Goal: Task Accomplishment & Management: Manage account settings

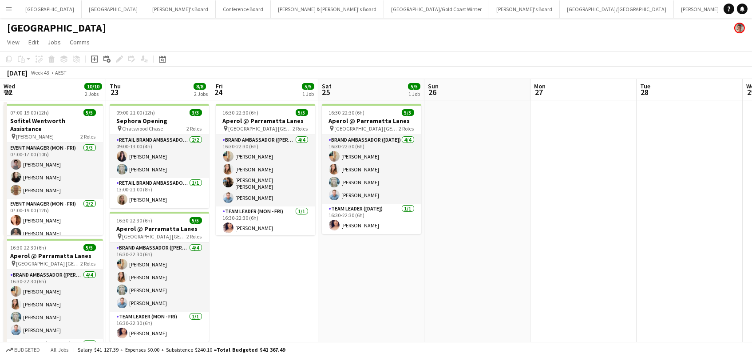
scroll to position [0, 238]
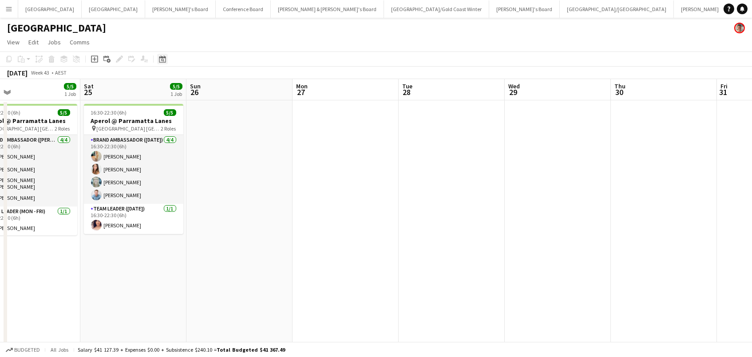
click at [162, 59] on icon "Date picker" at bounding box center [162, 58] width 7 height 7
click at [224, 198] on button "[DATE]" at bounding box center [225, 198] width 26 height 14
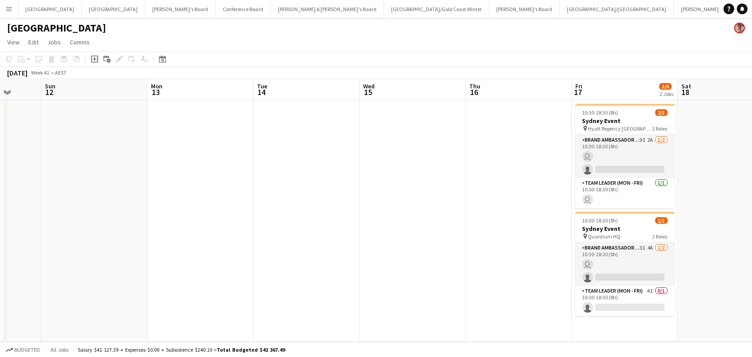
scroll to position [0, 404]
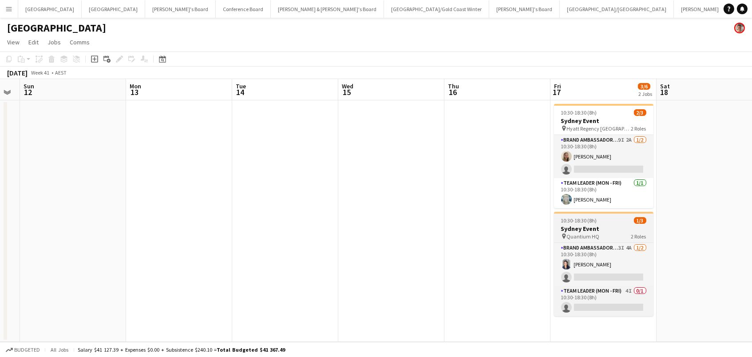
click at [615, 240] on app-job-card "10:30-18:30 (8h) 1/3 Sydney Event pin Quantium HQ 2 Roles Brand Ambassador (Mon…" at bounding box center [603, 264] width 99 height 104
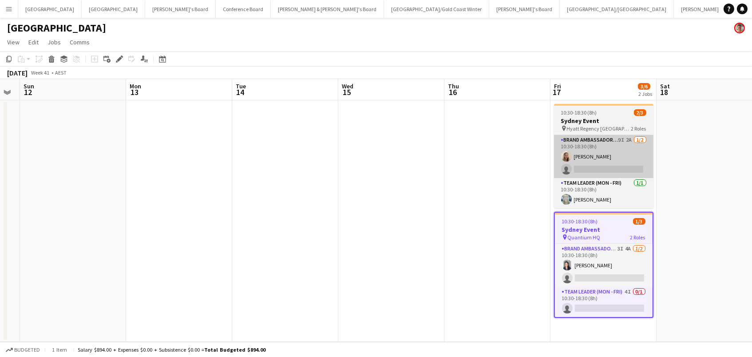
click at [602, 157] on app-card-role "Brand Ambassador (Mon - Fri) 9I 2A [DATE] 10:30-18:30 (8h) [PERSON_NAME] single…" at bounding box center [603, 156] width 99 height 43
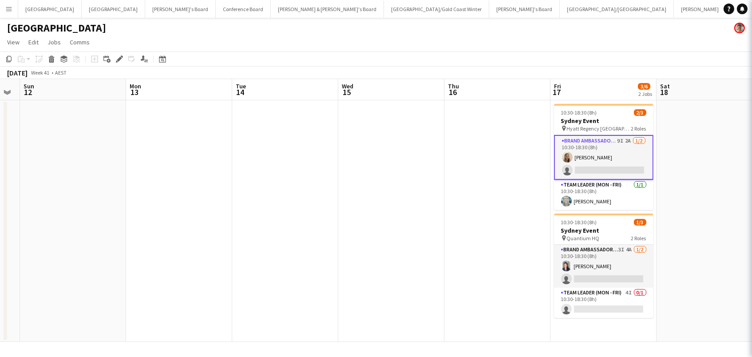
scroll to position [0, 404]
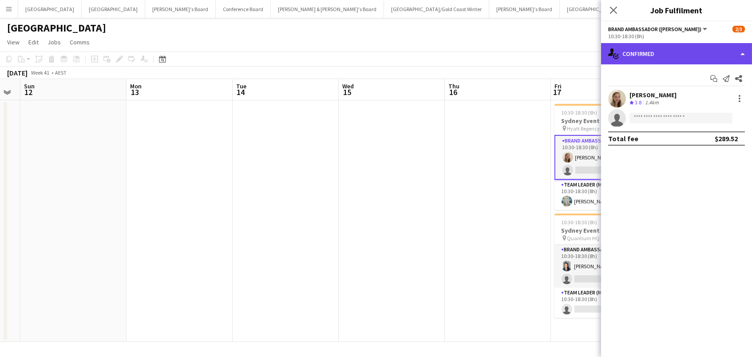
click at [722, 50] on div "single-neutral-actions-check-2 Confirmed" at bounding box center [676, 53] width 151 height 21
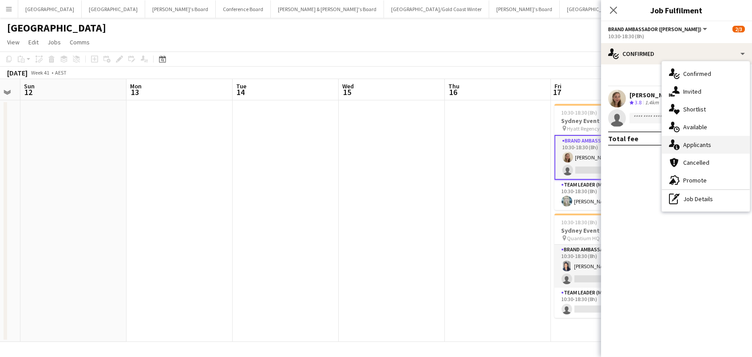
click at [725, 146] on div "single-neutral-actions-information Applicants" at bounding box center [706, 145] width 88 height 18
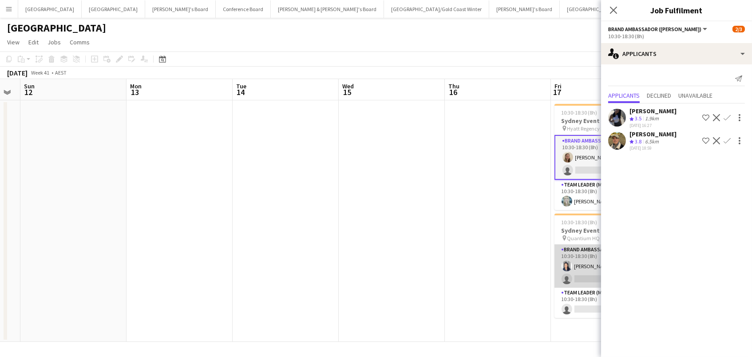
click at [573, 264] on app-card-role "Brand Ambassador (Mon - Fri) 3I 4A [DATE] 10:30-18:30 (8h) [PERSON_NAME] single…" at bounding box center [603, 265] width 99 height 43
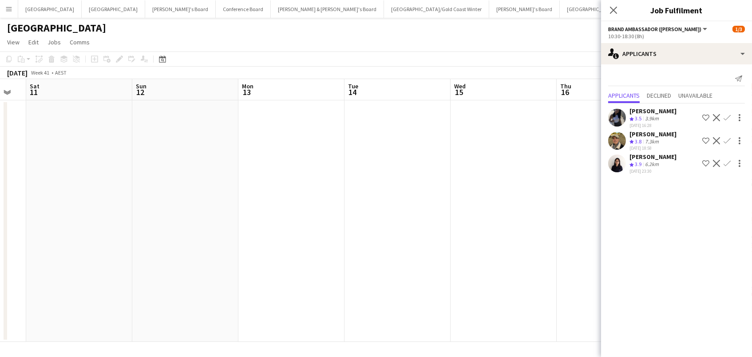
scroll to position [0, 299]
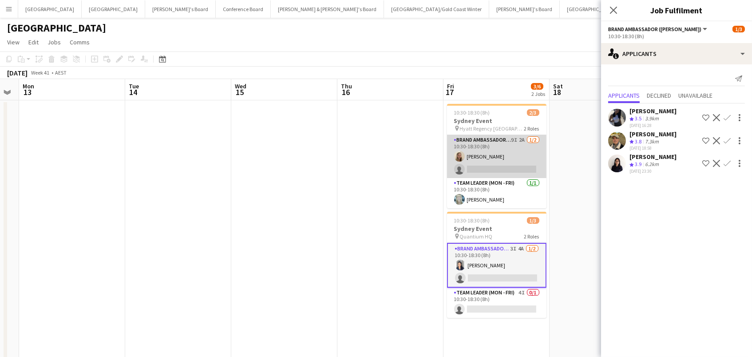
click at [493, 151] on app-card-role "Brand Ambassador (Mon - Fri) 9I 2A [DATE] 10:30-18:30 (8h) [PERSON_NAME] single…" at bounding box center [496, 156] width 99 height 43
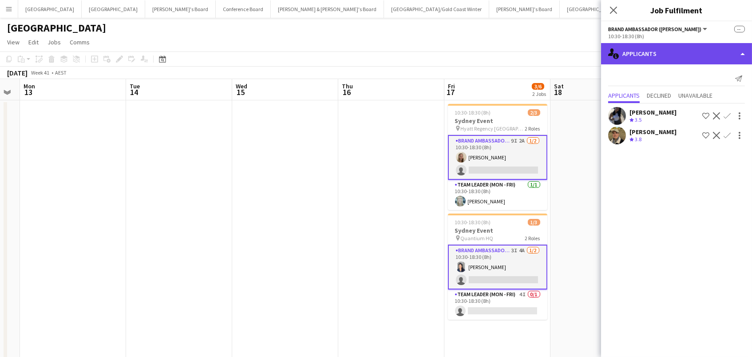
click at [679, 59] on div "single-neutral-actions-information Applicants" at bounding box center [676, 53] width 151 height 21
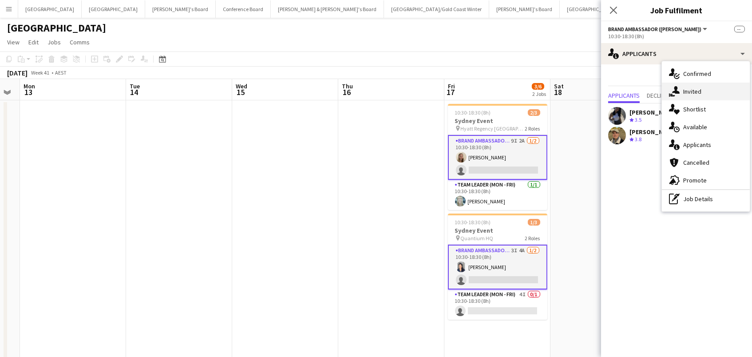
click at [688, 87] on span "Invited" at bounding box center [692, 91] width 18 height 8
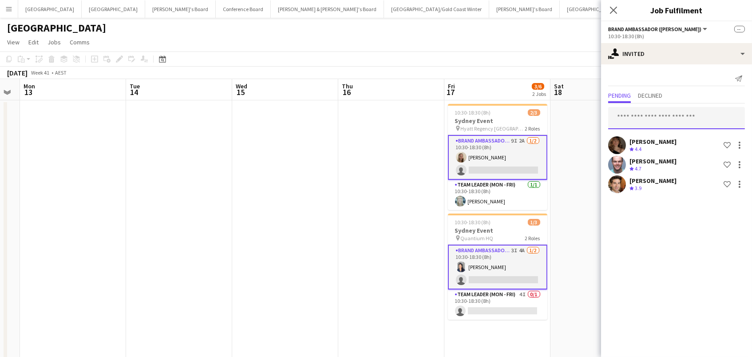
click at [644, 114] on input "text" at bounding box center [676, 118] width 137 height 22
type input "******"
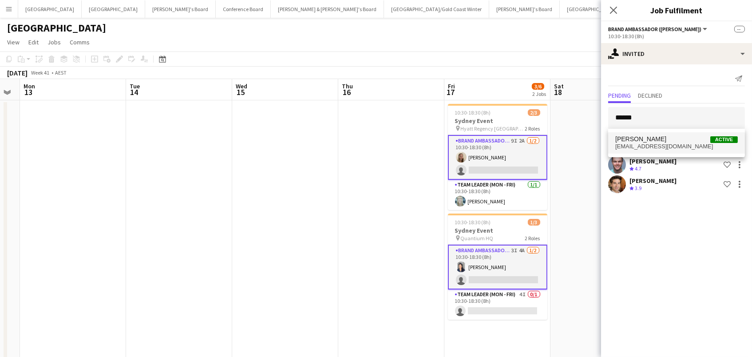
drag, startPoint x: 644, startPoint y: 114, endPoint x: 655, endPoint y: 141, distance: 29.8
click at [655, 141] on span "[PERSON_NAME] Active" at bounding box center [676, 139] width 122 height 8
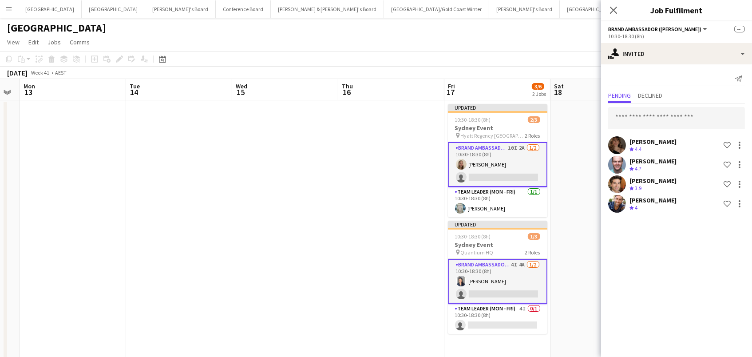
drag, startPoint x: 564, startPoint y: 56, endPoint x: 602, endPoint y: 60, distance: 37.9
click at [565, 55] on app-toolbar "Copy Paste Paste Command V Paste with crew Command Shift V Paste linked Job [GE…" at bounding box center [376, 58] width 752 height 15
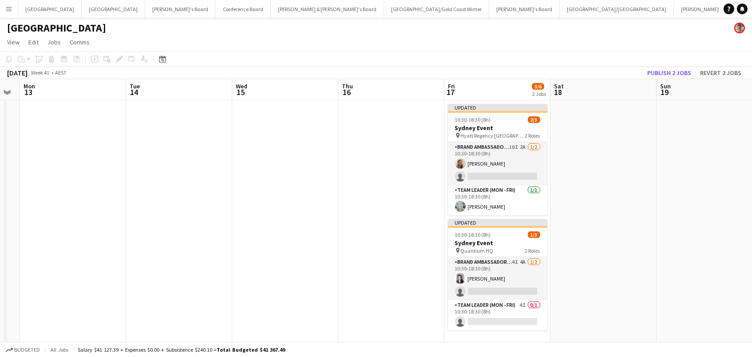
drag, startPoint x: 659, startPoint y: 73, endPoint x: 591, endPoint y: 152, distance: 103.8
click at [660, 73] on button "Publish 2 jobs" at bounding box center [668, 73] width 51 height 12
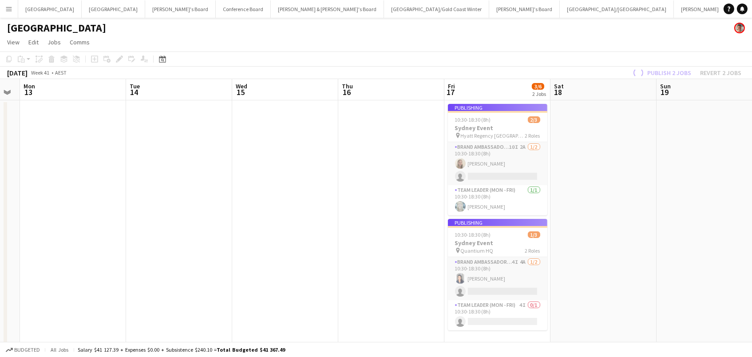
click at [496, 312] on app-job-card "Publishing 10:30-18:30 (8h) 1/3 Sydney Event pin Quantium HQ 2 Roles Brand Amba…" at bounding box center [497, 274] width 99 height 111
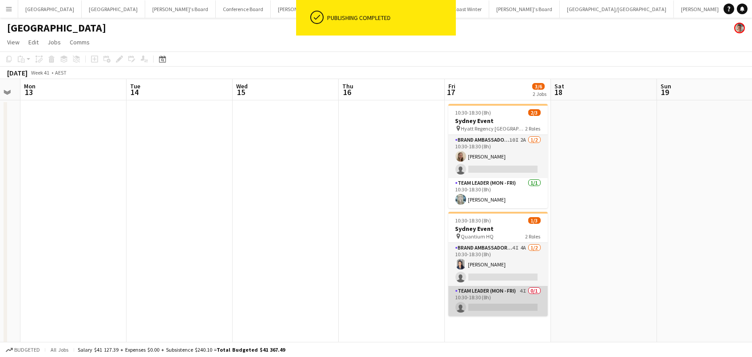
click at [498, 307] on app-card-role "Team Leader (Mon - Fri) 4I 0/1 10:30-18:30 (8h) single-neutral-actions" at bounding box center [497, 301] width 99 height 30
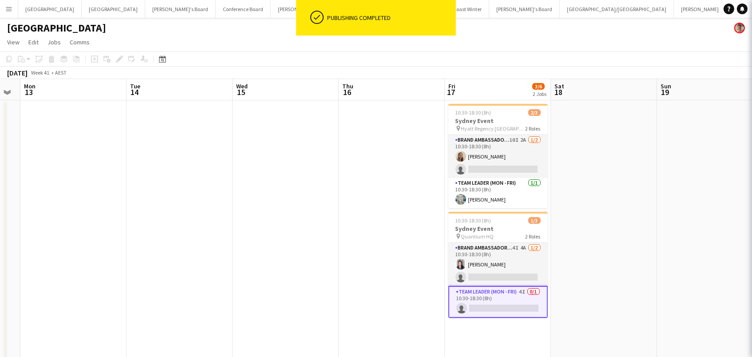
scroll to position [0, 297]
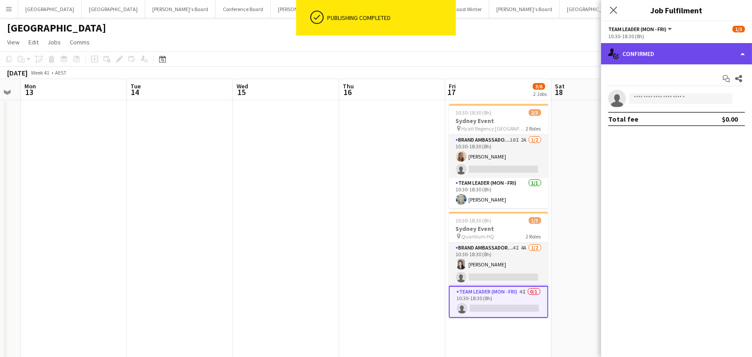
click at [657, 50] on div "single-neutral-actions-check-2 Confirmed" at bounding box center [676, 53] width 151 height 21
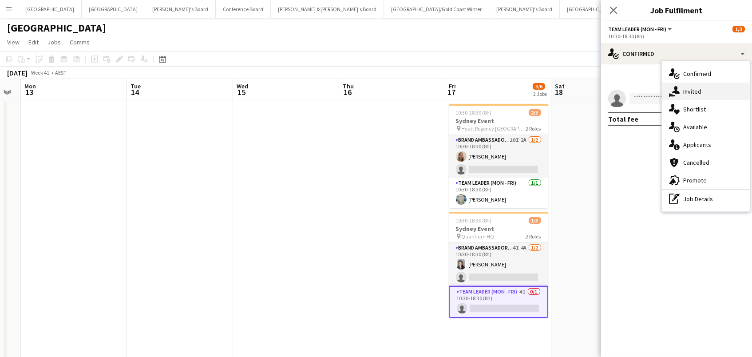
click at [688, 91] on span "Invited" at bounding box center [692, 91] width 18 height 8
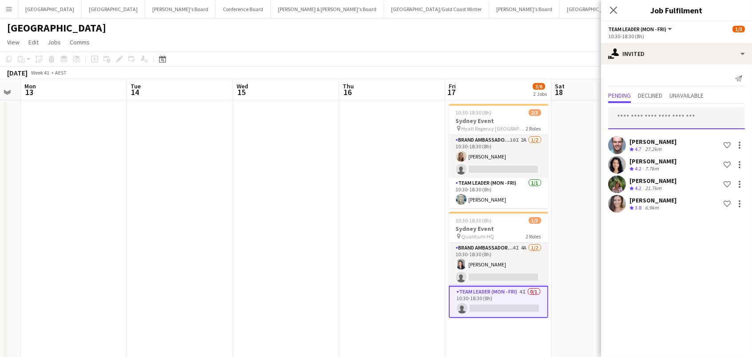
click at [676, 117] on input "text" at bounding box center [676, 118] width 137 height 22
type input "******"
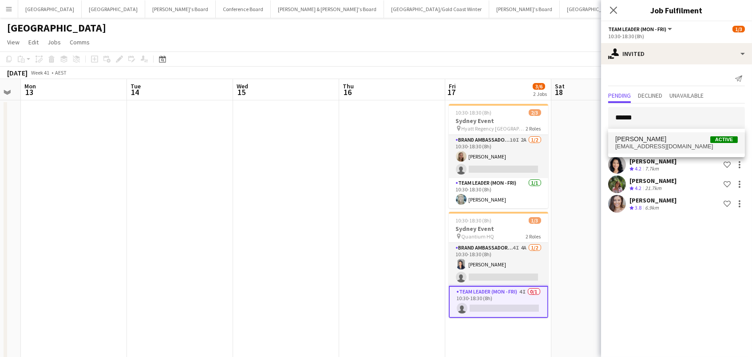
drag, startPoint x: 676, startPoint y: 117, endPoint x: 665, endPoint y: 146, distance: 31.6
click at [665, 146] on span "[EMAIL_ADDRESS][DOMAIN_NAME]" at bounding box center [676, 146] width 122 height 7
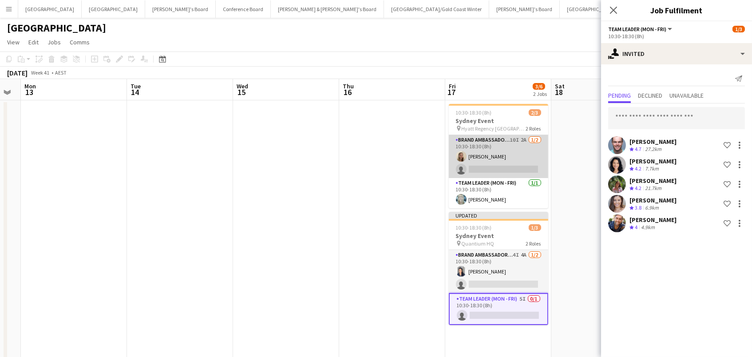
click at [499, 162] on app-card-role "Brand Ambassador (Mon - Fri) 10I 2A [DATE] 10:30-18:30 (8h) [PERSON_NAME] singl…" at bounding box center [498, 156] width 99 height 43
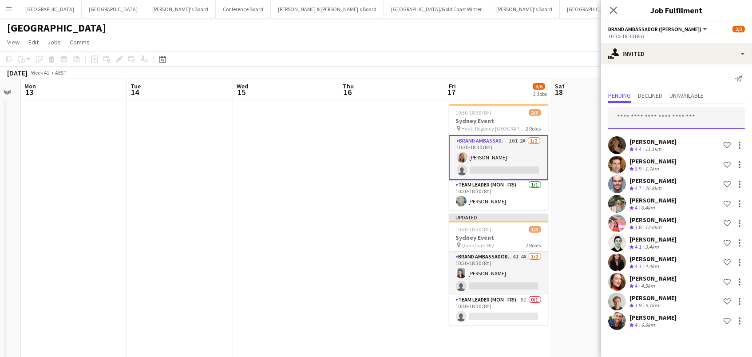
click at [651, 116] on input "text" at bounding box center [676, 118] width 137 height 22
type input "******"
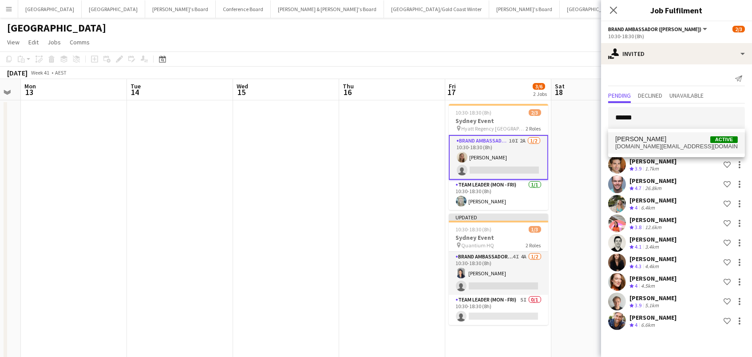
drag, startPoint x: 651, startPoint y: 116, endPoint x: 650, endPoint y: 141, distance: 24.9
click at [650, 141] on span "[PERSON_NAME]" at bounding box center [640, 139] width 51 height 8
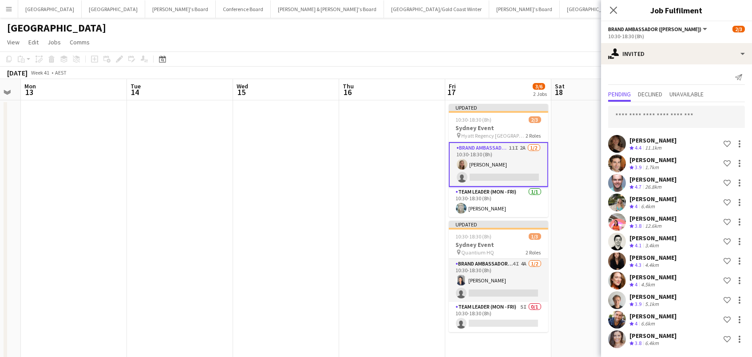
scroll to position [0, 0]
click at [493, 53] on app-toolbar "Copy Paste Paste Command V Paste with crew Command Shift V Paste linked Job [GE…" at bounding box center [376, 58] width 752 height 15
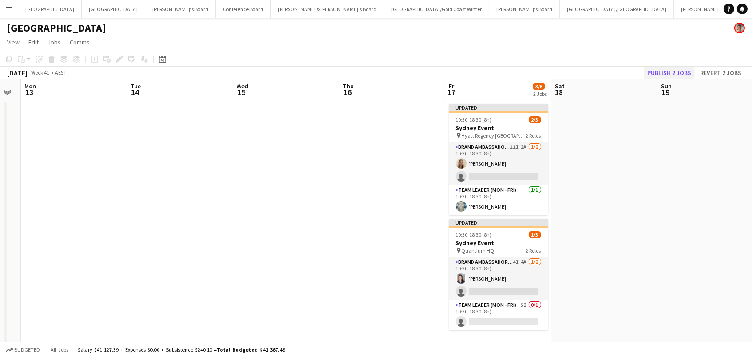
click at [670, 72] on button "Publish 2 jobs" at bounding box center [668, 73] width 51 height 12
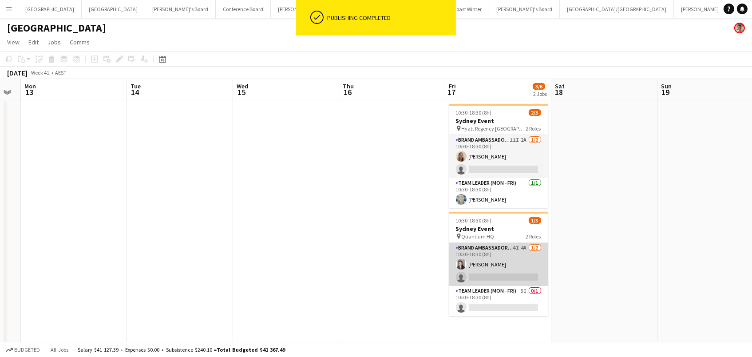
click at [489, 282] on app-card-role "Brand Ambassador (Mon - Fri) 4I 4A [DATE] 10:30-18:30 (8h) [PERSON_NAME] single…" at bounding box center [498, 264] width 99 height 43
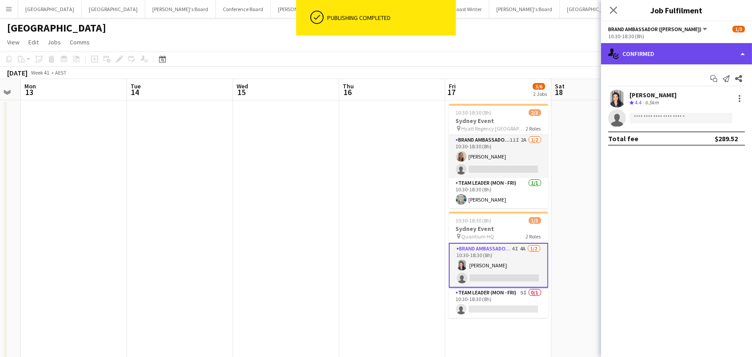
click at [690, 57] on div "single-neutral-actions-check-2 Confirmed" at bounding box center [676, 53] width 151 height 21
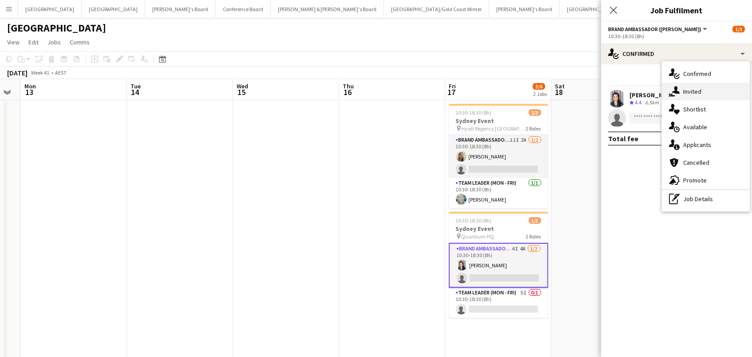
click at [694, 88] on span "Invited" at bounding box center [692, 91] width 18 height 8
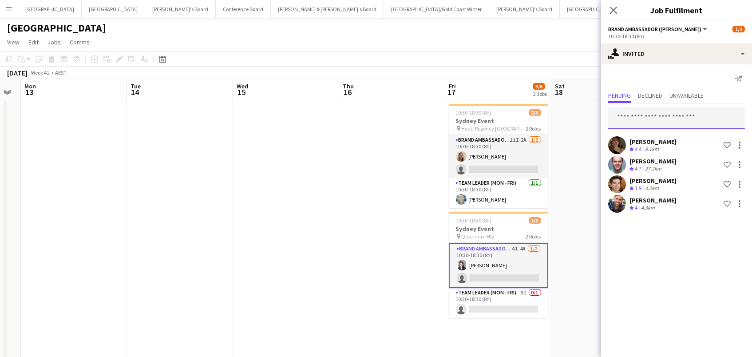
click at [676, 117] on input "text" at bounding box center [676, 118] width 137 height 22
type input "*****"
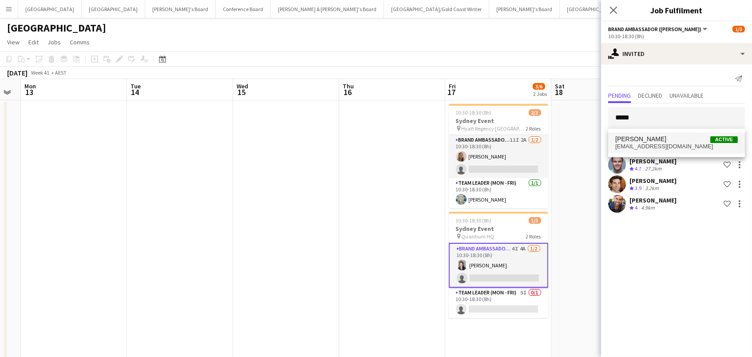
drag, startPoint x: 677, startPoint y: 118, endPoint x: 667, endPoint y: 144, distance: 27.0
click at [667, 144] on span "[EMAIL_ADDRESS][DOMAIN_NAME]" at bounding box center [676, 146] width 122 height 7
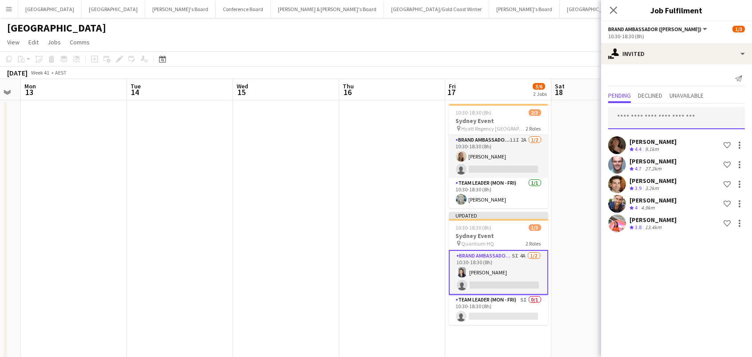
click at [663, 119] on input "text" at bounding box center [676, 118] width 137 height 22
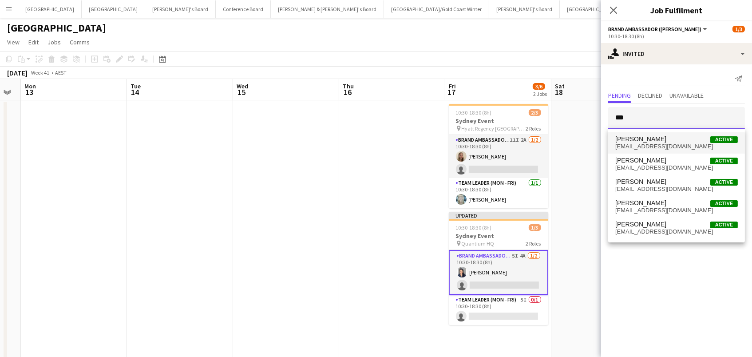
type input "***"
click at [677, 144] on span "[EMAIL_ADDRESS][DOMAIN_NAME]" at bounding box center [676, 146] width 122 height 7
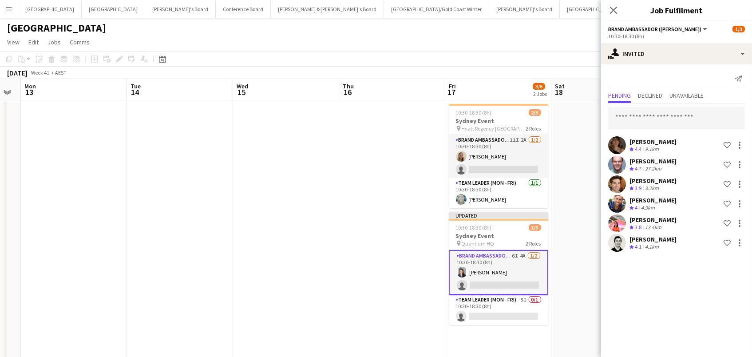
click at [589, 62] on app-toolbar "Copy Paste Paste Command V Paste with crew Command Shift V Paste linked Job [GE…" at bounding box center [376, 58] width 752 height 15
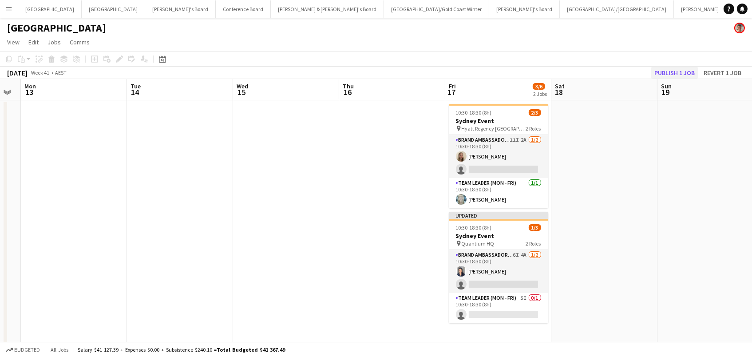
click at [651, 73] on button "Publish 1 job" at bounding box center [673, 73] width 47 height 12
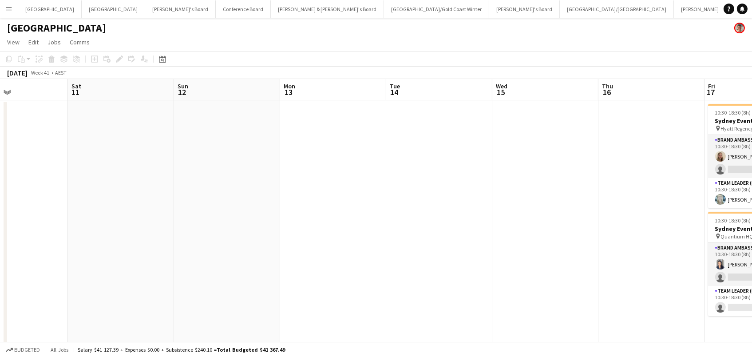
scroll to position [0, 335]
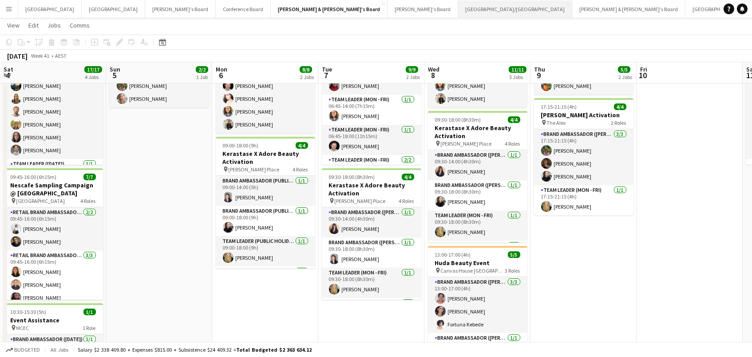
scroll to position [0, 292]
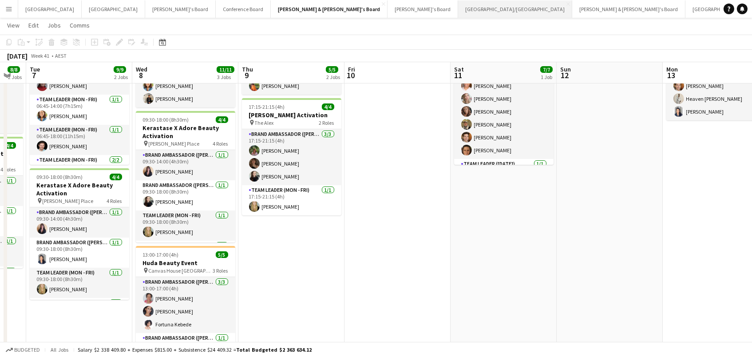
click at [458, 12] on button "Brisbane/Gold Coast Close" at bounding box center [515, 8] width 114 height 17
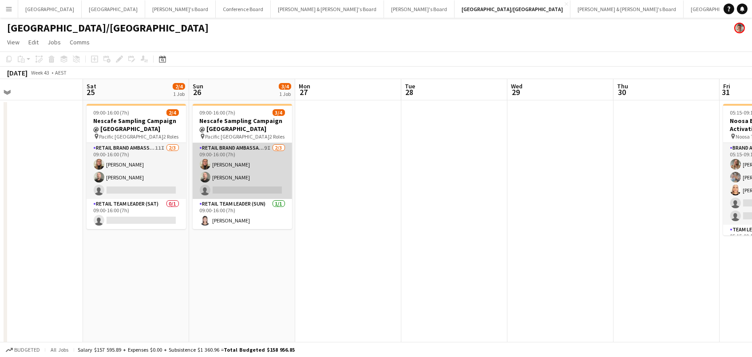
scroll to position [0, 243]
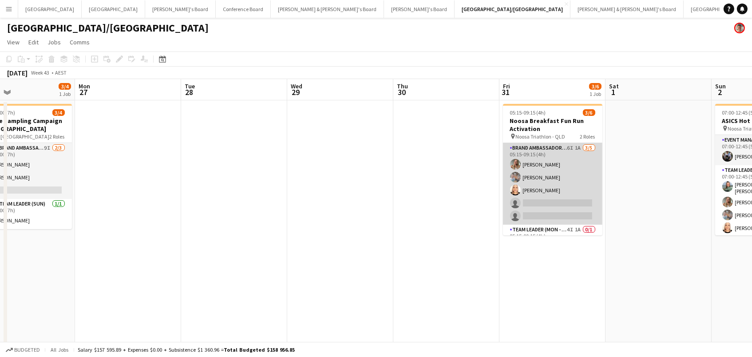
click at [575, 179] on app-card-role "Brand Ambassador (Mon - Fri) 6I 1A 3/5 05:15-09:15 (4h) Pippa Barling Robert St…" at bounding box center [552, 184] width 99 height 82
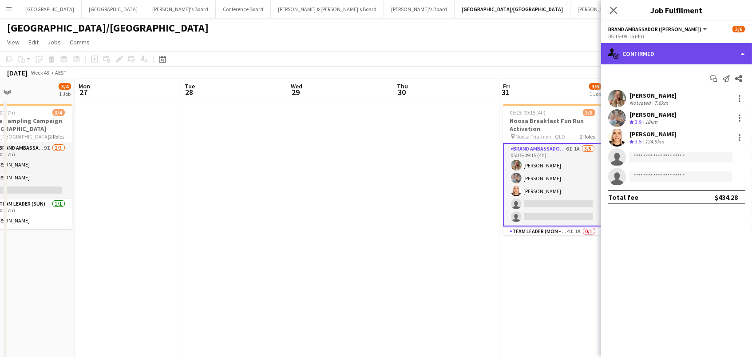
click at [667, 45] on div "single-neutral-actions-check-2 Confirmed" at bounding box center [676, 53] width 151 height 21
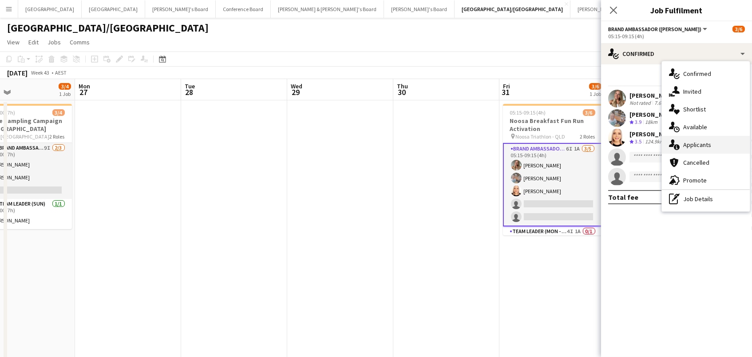
click at [699, 141] on span "Applicants" at bounding box center [697, 145] width 28 height 8
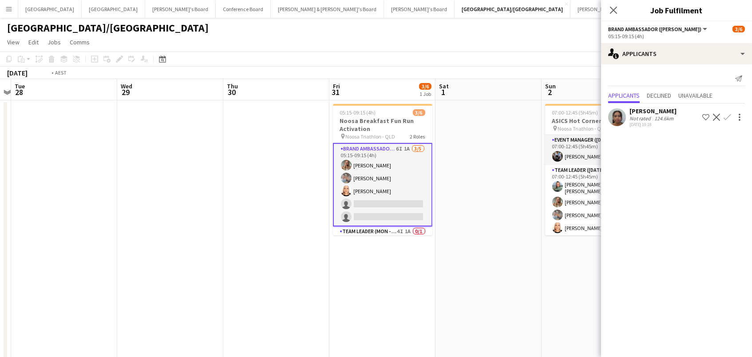
scroll to position [0, 449]
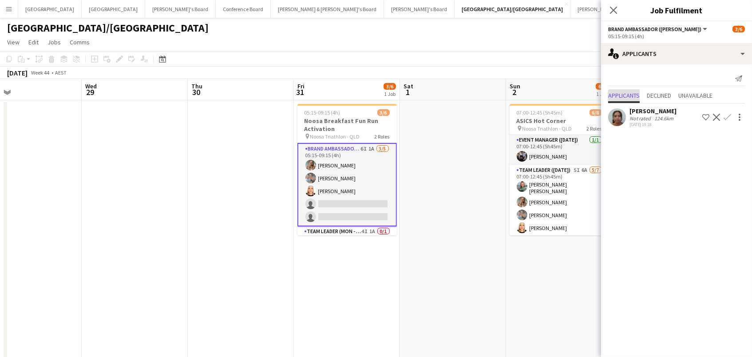
click at [624, 102] on span "Applicants" at bounding box center [624, 96] width 32 height 13
click at [623, 105] on div "Louise Ocarol Not rated 124.6km 30-09-2025 19:18 Shortlist crew Decline Confirm" at bounding box center [676, 116] width 151 height 26
click at [623, 117] on app-user-avatar at bounding box center [617, 117] width 18 height 18
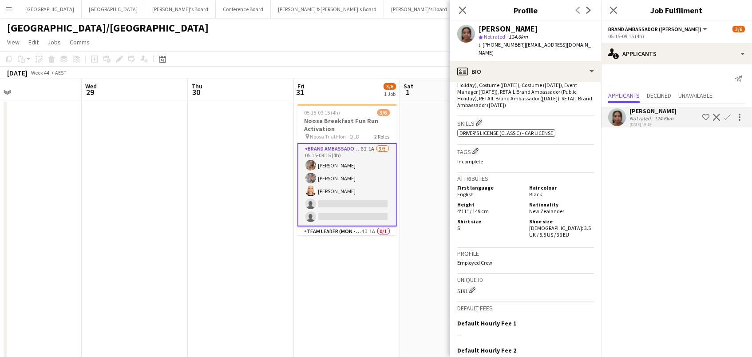
scroll to position [378, 0]
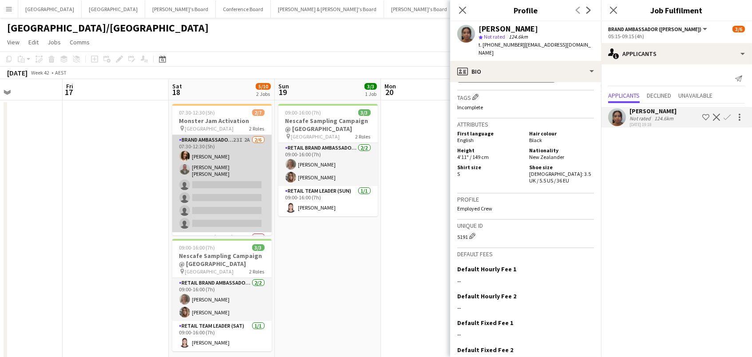
click at [230, 164] on app-card-role "Brand Ambassador (Saturday) 23I 2A 2/6 07:30-12:30 (5h) Laura Allen Jofre Maest…" at bounding box center [221, 183] width 99 height 97
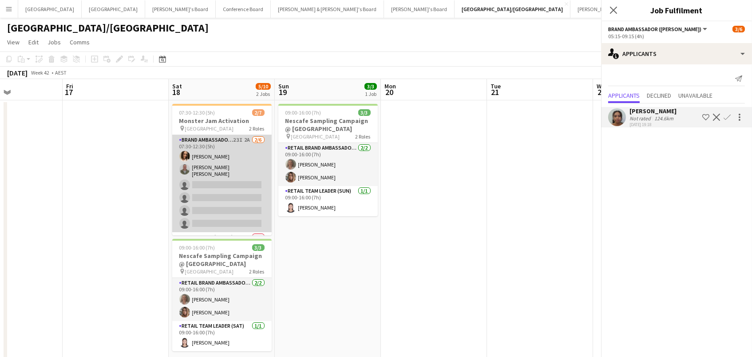
scroll to position [0, 255]
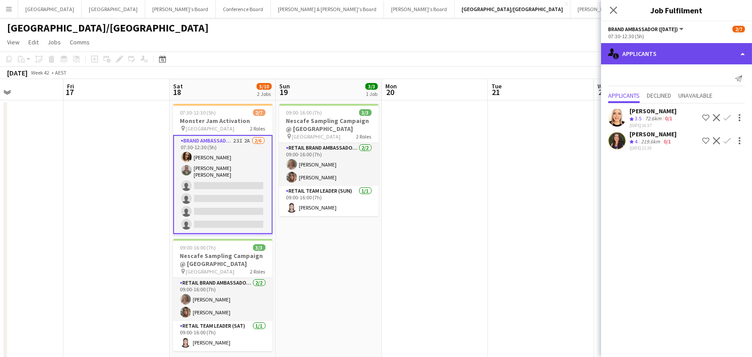
click at [629, 54] on div "single-neutral-actions-information Applicants" at bounding box center [676, 53] width 151 height 21
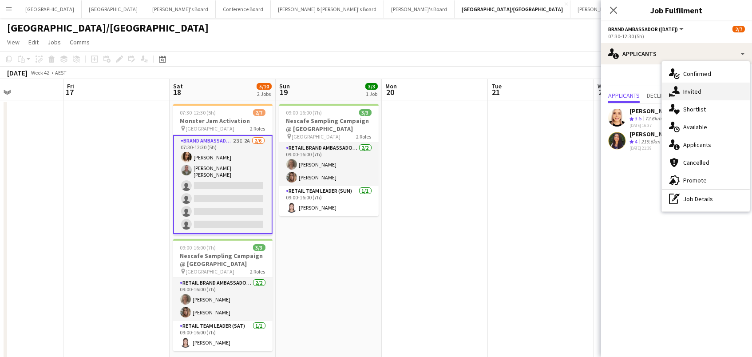
click at [678, 92] on icon at bounding box center [676, 90] width 8 height 8
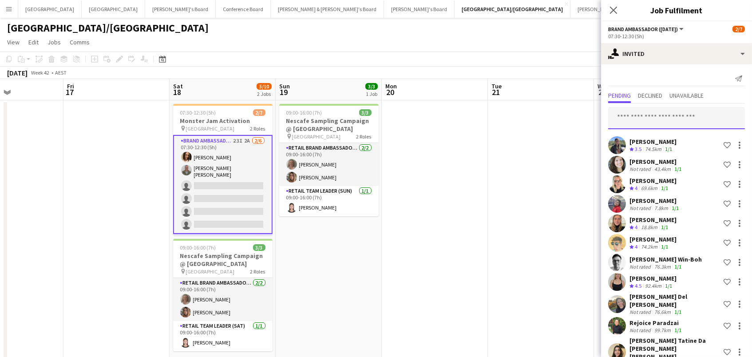
click at [627, 118] on input "text" at bounding box center [676, 118] width 137 height 22
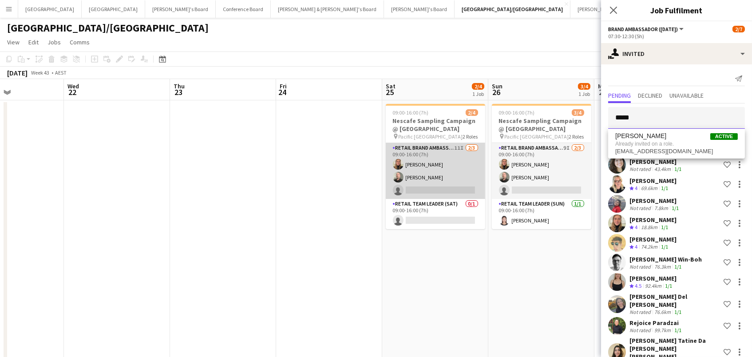
type input "*****"
click at [437, 162] on app-card-role "RETAIL Brand Ambassador (Saturday) 11I 2/3 09:00-16:00 (7h) Leticia Schwab Matt…" at bounding box center [435, 171] width 99 height 56
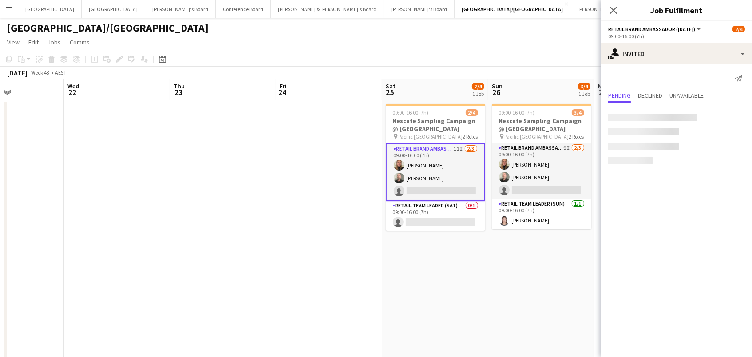
scroll to position [0, 360]
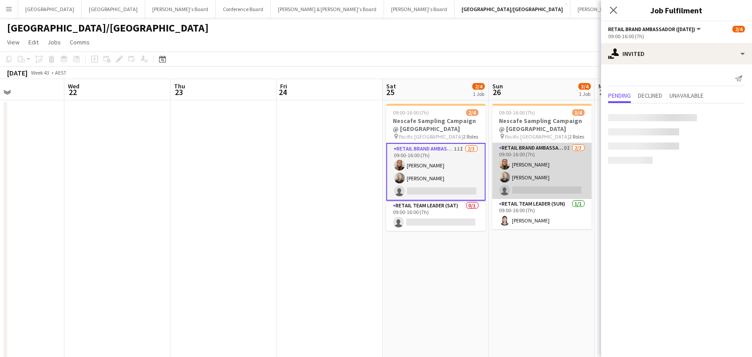
click at [537, 172] on app-card-role "RETAIL Brand Ambassador (Sunday) 9I 2/3 09:00-16:00 (7h) Leticia Schwab Matthew…" at bounding box center [541, 171] width 99 height 56
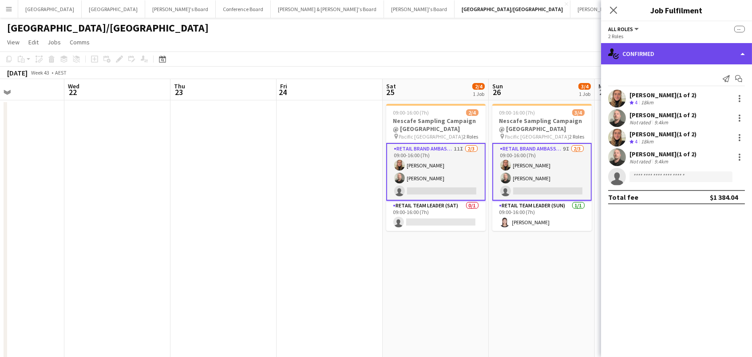
click at [658, 55] on div "single-neutral-actions-check-2 Confirmed" at bounding box center [676, 53] width 151 height 21
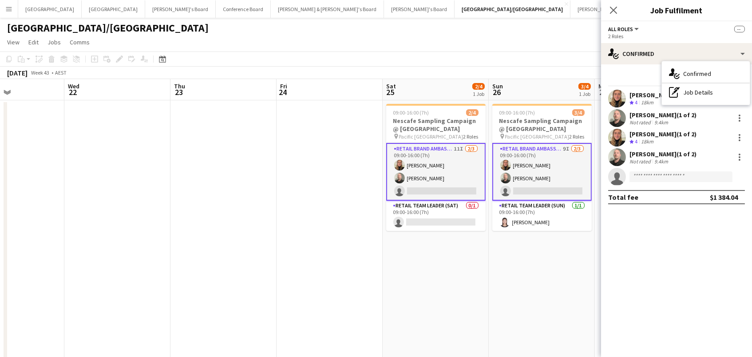
click at [440, 168] on app-card-role "RETAIL Brand Ambassador (Saturday) 11I 2/3 09:00-16:00 (7h) Leticia Schwab Matt…" at bounding box center [435, 172] width 99 height 58
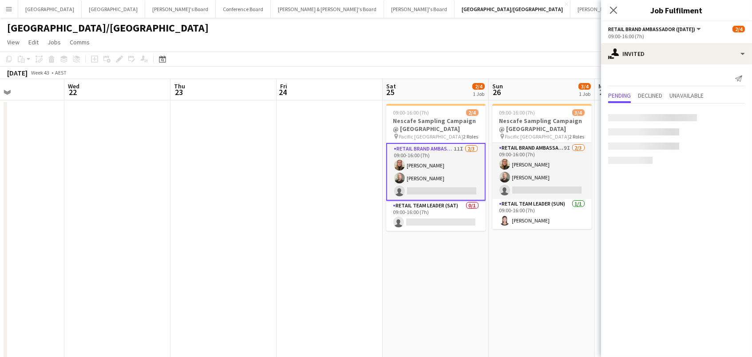
scroll to position [0, 359]
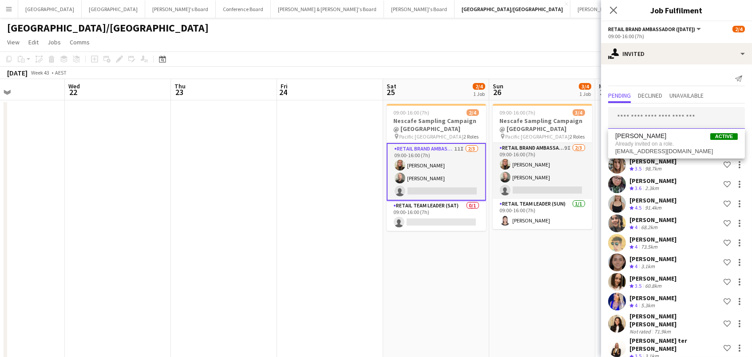
click at [649, 120] on input "text" at bounding box center [676, 118] width 137 height 22
type input "*****"
click at [640, 138] on span "Tarah Avery-Flack" at bounding box center [640, 139] width 51 height 8
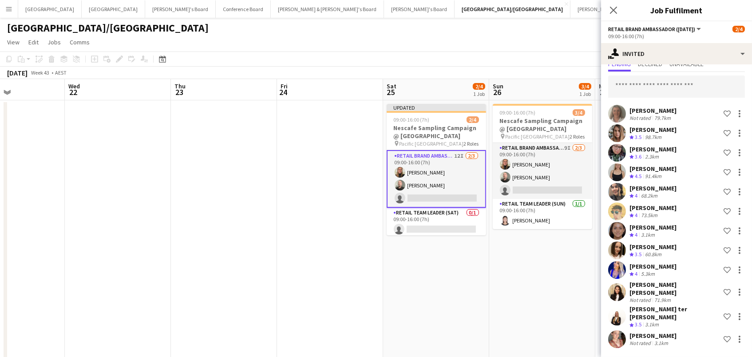
scroll to position [20, 0]
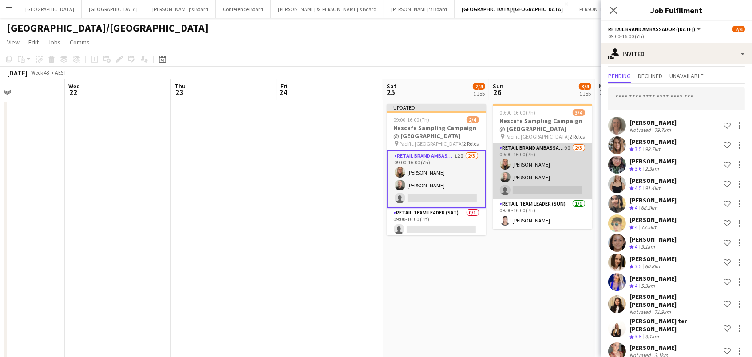
click at [555, 163] on app-card-role "RETAIL Brand Ambassador (Sunday) 9I 2/3 09:00-16:00 (7h) Leticia Schwab Matthew…" at bounding box center [542, 171] width 99 height 56
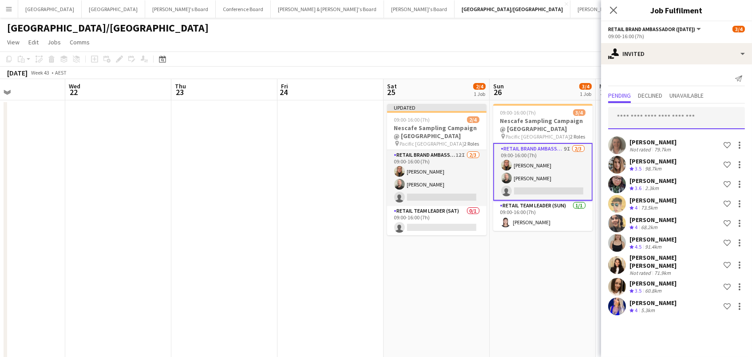
click at [628, 122] on input "text" at bounding box center [676, 118] width 137 height 22
type input "*"
type input "*****"
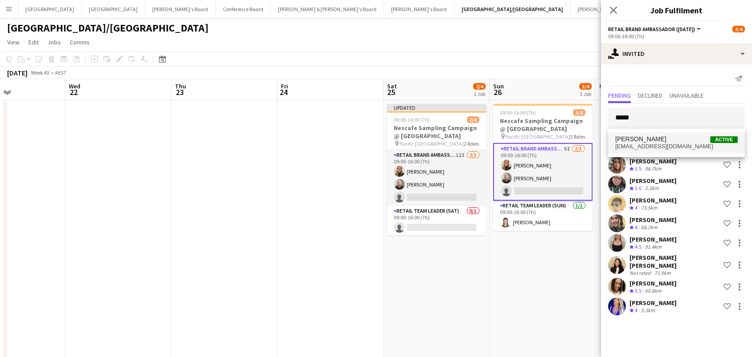
click at [647, 141] on span "Tarah Avery-Flack" at bounding box center [640, 139] width 51 height 8
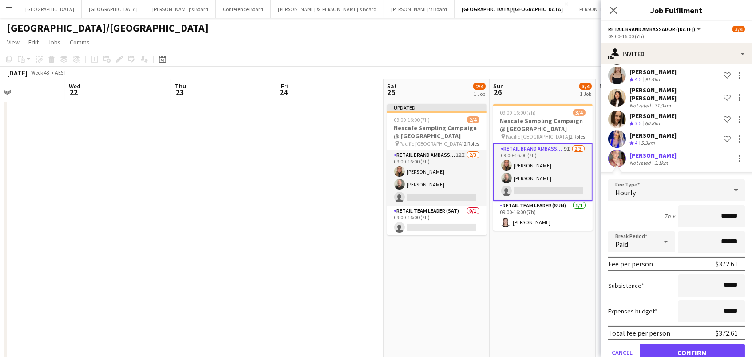
click at [692, 346] on button "Confirm" at bounding box center [691, 352] width 105 height 18
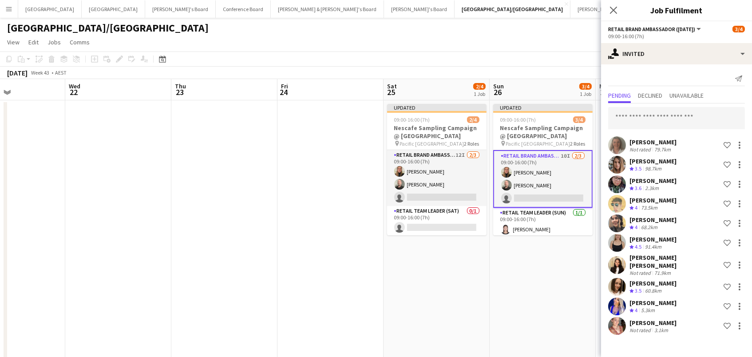
click at [493, 50] on app-page-menu "View Day view expanded Day view collapsed Month view Date picker Jump to today …" at bounding box center [376, 43] width 752 height 17
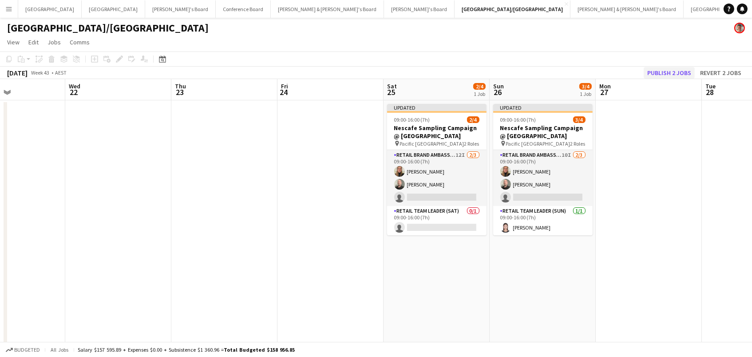
click at [653, 75] on button "Publish 2 jobs" at bounding box center [668, 73] width 51 height 12
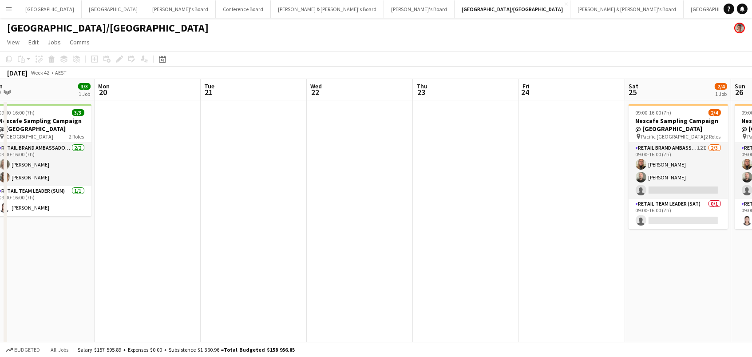
scroll to position [0, 394]
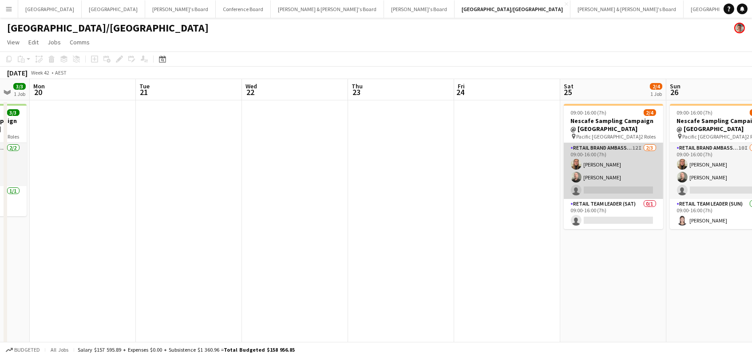
click at [612, 157] on app-card-role "RETAIL Brand Ambassador (Saturday) 12I 2/3 09:00-16:00 (7h) Leticia Schwab Matt…" at bounding box center [612, 171] width 99 height 56
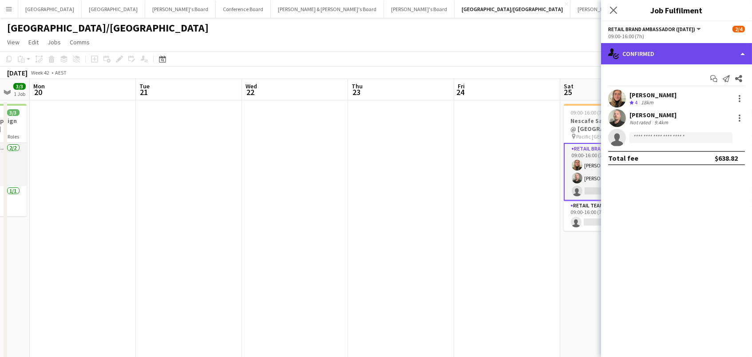
click at [666, 51] on div "single-neutral-actions-check-2 Confirmed" at bounding box center [676, 53] width 151 height 21
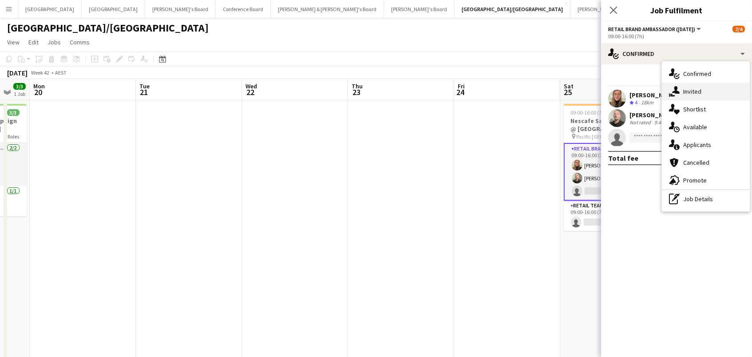
click at [682, 89] on div "single-neutral-actions-share-1 Invited" at bounding box center [706, 92] width 88 height 18
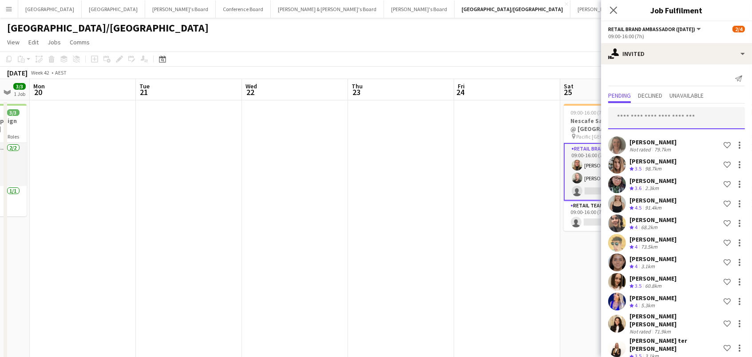
click at [650, 114] on input "text" at bounding box center [676, 118] width 137 height 22
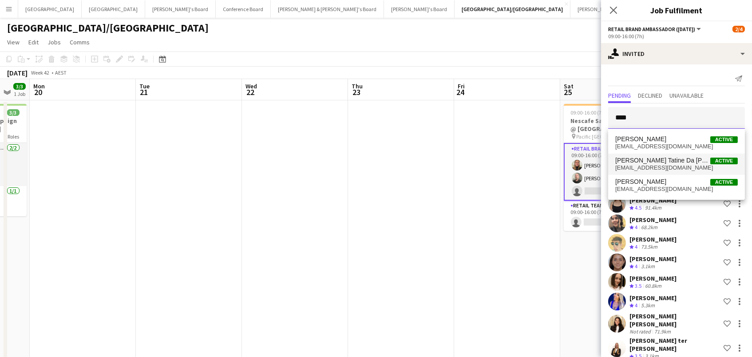
type input "****"
click at [663, 163] on span "Lara Tatine Da Silva Sodre Pereira" at bounding box center [662, 161] width 95 height 8
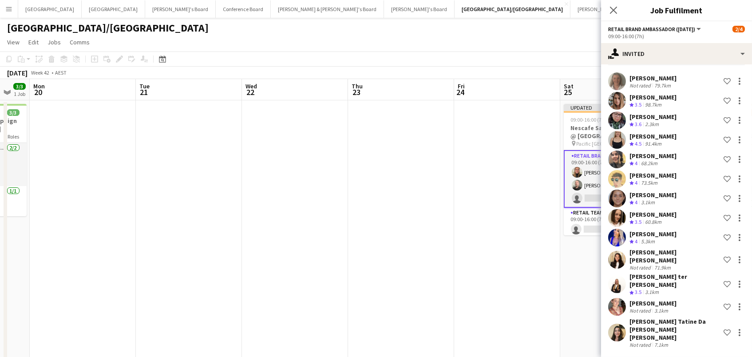
scroll to position [43, 0]
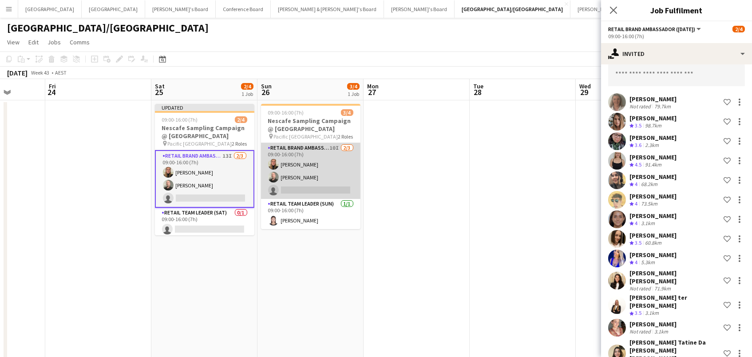
click at [280, 158] on app-card-role "RETAIL Brand Ambassador (Sunday) 10I 2/3 09:00-16:00 (7h) Leticia Schwab Matthe…" at bounding box center [310, 171] width 99 height 56
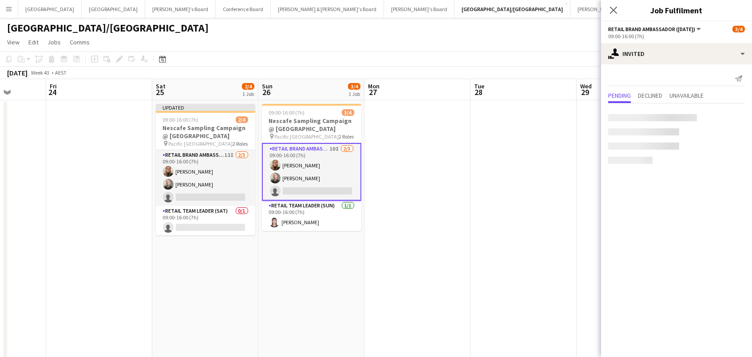
scroll to position [0, 0]
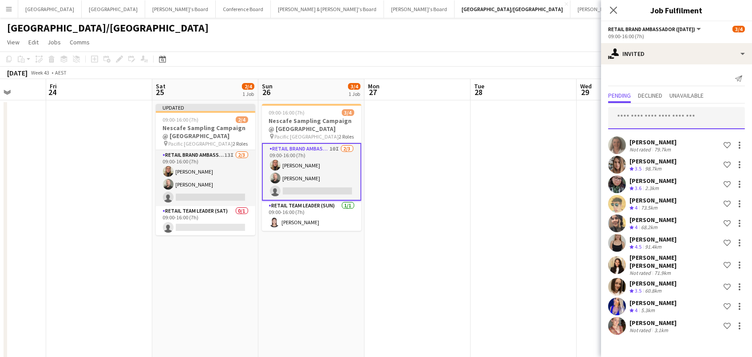
click at [642, 116] on input "text" at bounding box center [676, 118] width 137 height 22
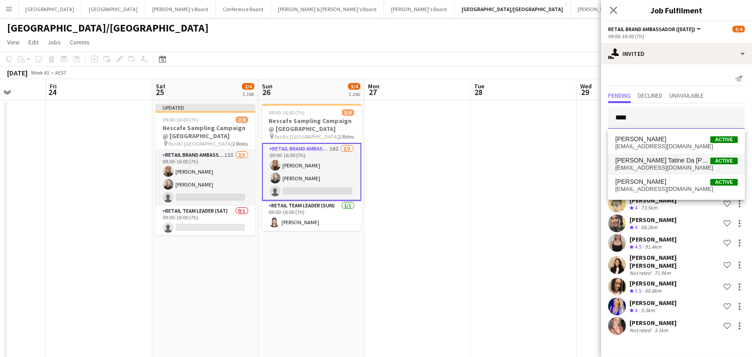
type input "****"
click at [643, 169] on span "tatinesodresp@gmail.com" at bounding box center [676, 167] width 122 height 7
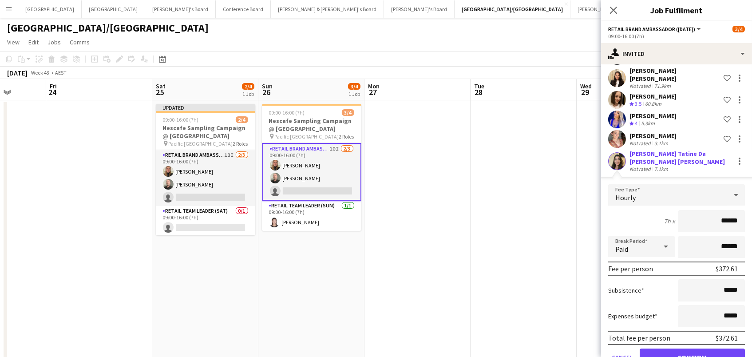
click at [692, 348] on button "Confirm" at bounding box center [691, 357] width 105 height 18
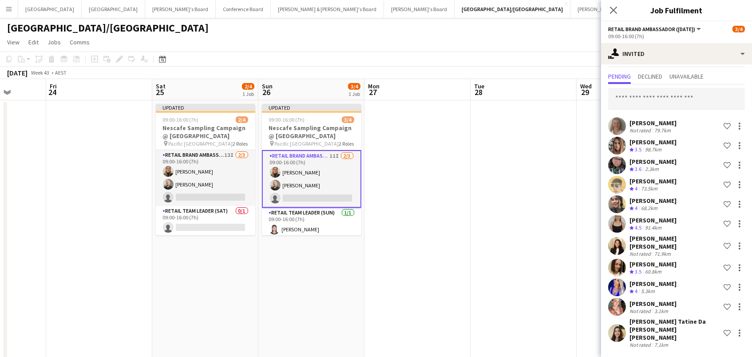
scroll to position [4, 0]
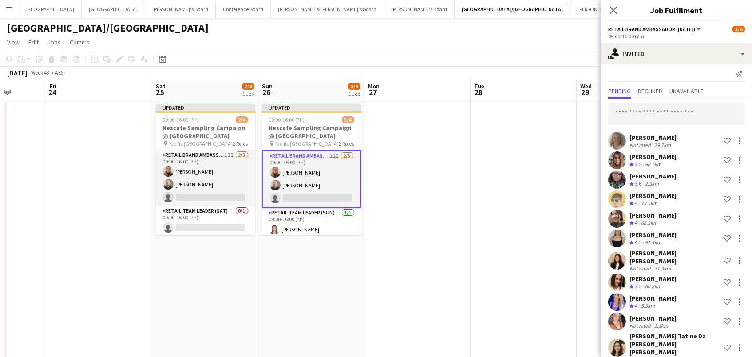
click at [541, 168] on app-date-cell at bounding box center [523, 234] width 106 height 269
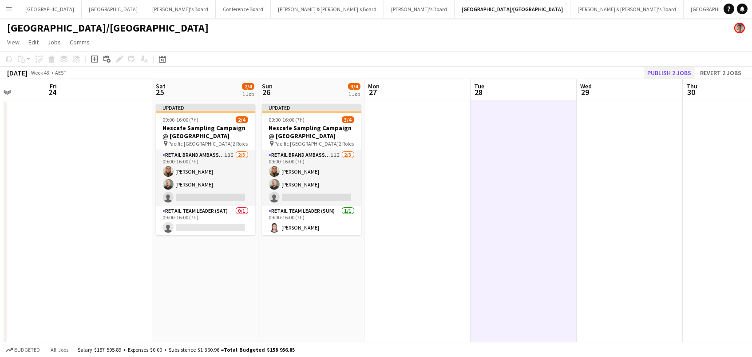
click at [662, 75] on button "Publish 2 jobs" at bounding box center [668, 73] width 51 height 12
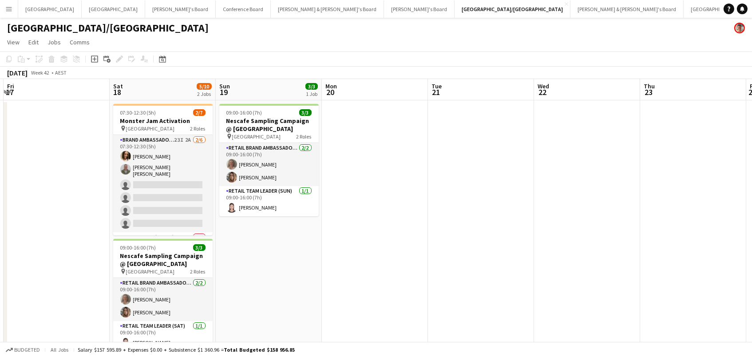
scroll to position [0, 217]
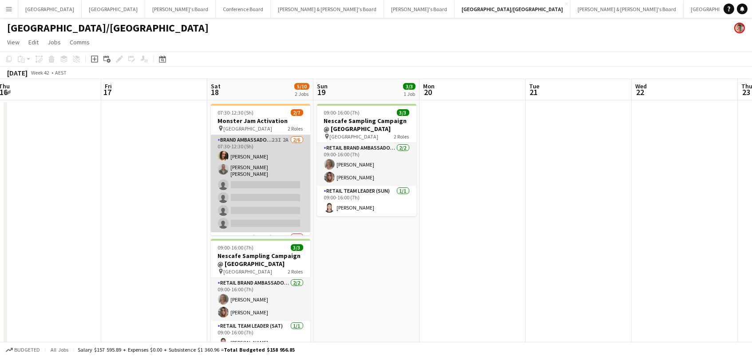
click at [276, 175] on app-card-role "Brand Ambassador (Saturday) 23I 2A 2/6 07:30-12:30 (5h) Laura Allen Jofre Maest…" at bounding box center [260, 183] width 99 height 97
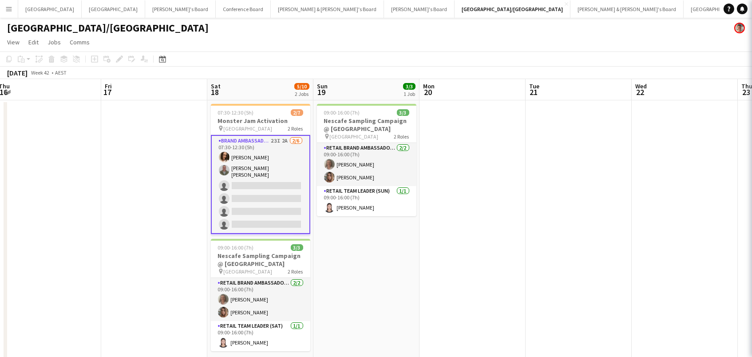
scroll to position [0, 217]
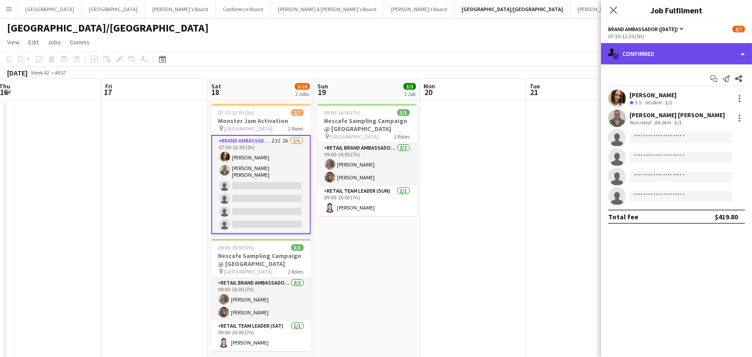
click at [656, 53] on div "single-neutral-actions-check-2 Confirmed" at bounding box center [676, 53] width 151 height 21
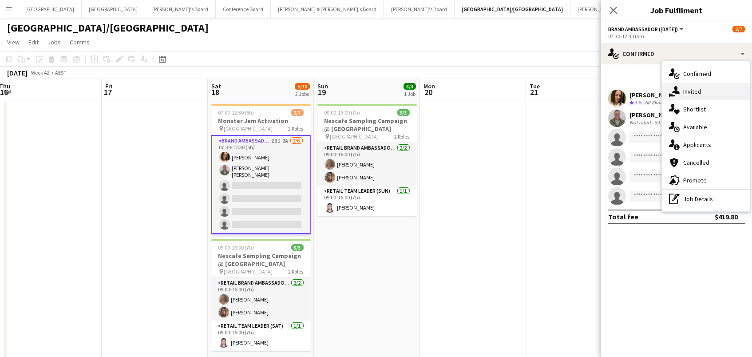
click at [697, 90] on span "Invited" at bounding box center [692, 91] width 18 height 8
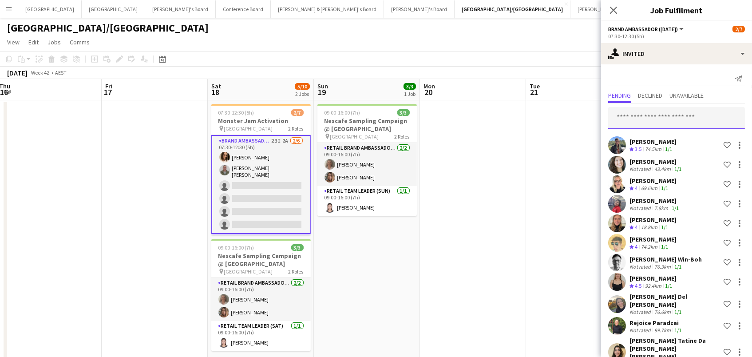
click at [634, 116] on input "text" at bounding box center [676, 118] width 137 height 22
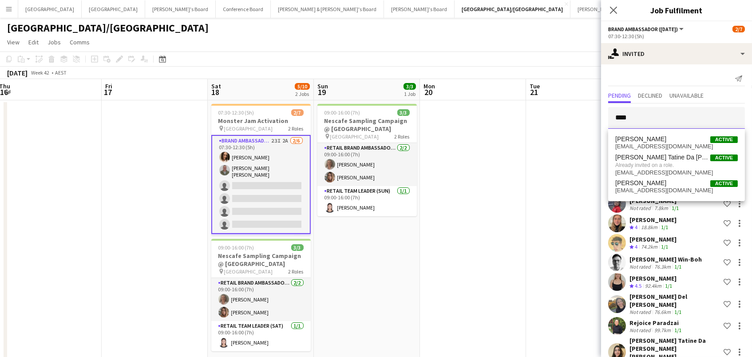
scroll to position [0, 0]
drag, startPoint x: 416, startPoint y: 91, endPoint x: 395, endPoint y: 89, distance: 20.9
click at [395, 89] on body "Menu Boards Boards Boards All jobs Status Workforce Workforce My Workforce Recr…" at bounding box center [376, 192] width 752 height 385
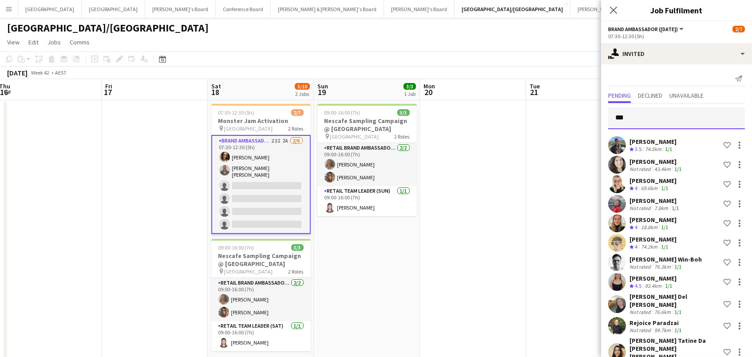
scroll to position [0, 0]
drag, startPoint x: 497, startPoint y: 106, endPoint x: 453, endPoint y: 104, distance: 43.5
click at [453, 104] on body "Menu Boards Boards Boards All jobs Status Workforce Workforce My Workforce Recr…" at bounding box center [376, 192] width 752 height 385
type input "*****"
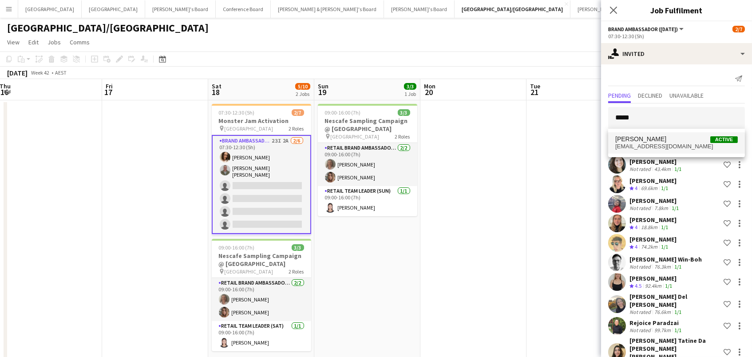
click at [661, 136] on span "Ebony Curnette Active" at bounding box center [676, 139] width 122 height 8
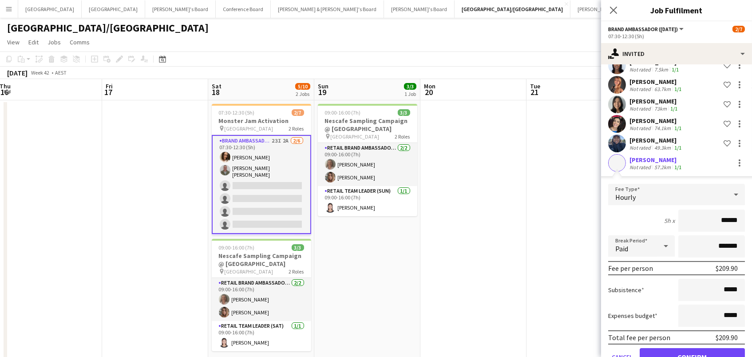
click at [692, 348] on button "Confirm" at bounding box center [691, 357] width 105 height 18
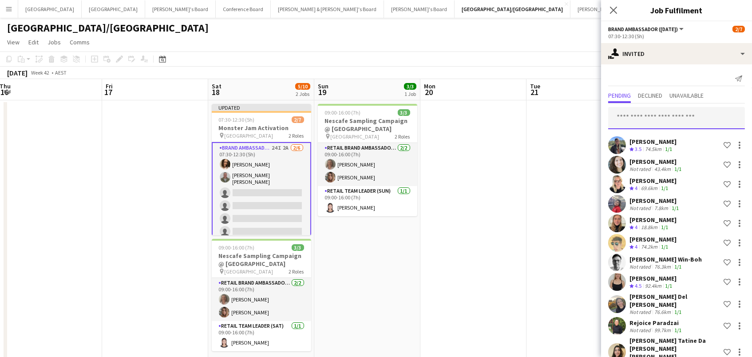
scroll to position [0, 0]
click at [643, 117] on input "text" at bounding box center [676, 118] width 137 height 22
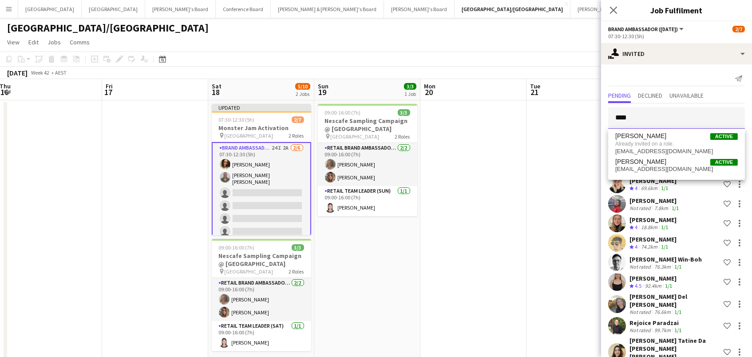
drag, startPoint x: 647, startPoint y: 117, endPoint x: 530, endPoint y: 109, distance: 117.4
click at [534, 110] on body "Menu Boards Boards Boards All jobs Status Workforce Workforce My Workforce Recr…" at bounding box center [376, 192] width 752 height 385
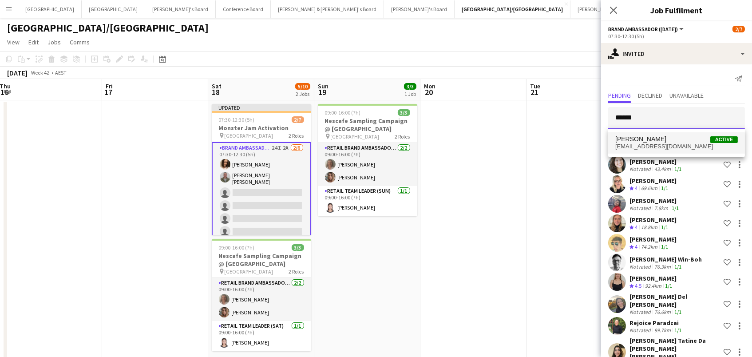
type input "******"
click at [696, 141] on span "Alicia Miller Active" at bounding box center [676, 139] width 122 height 8
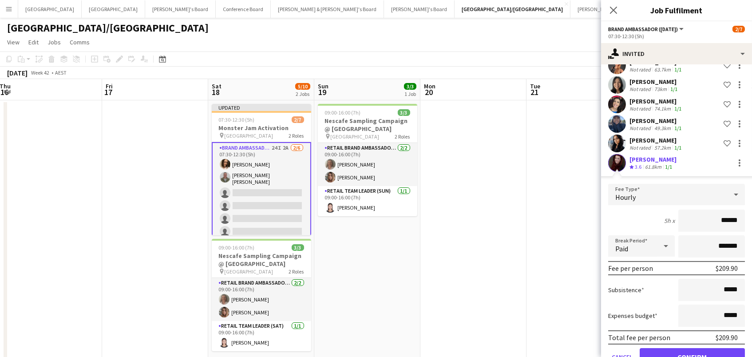
click at [692, 348] on button "Confirm" at bounding box center [691, 357] width 105 height 18
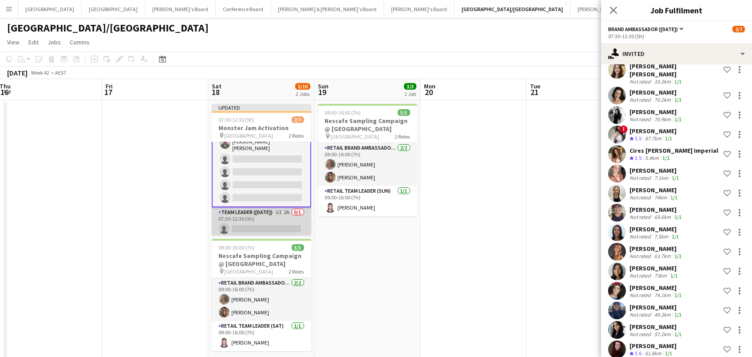
scroll to position [33, 0]
click at [288, 222] on app-card-role "Team Leader (Saturday) 5I 2A 0/1 07:30-12:30 (5h) single-neutral-actions" at bounding box center [261, 223] width 99 height 30
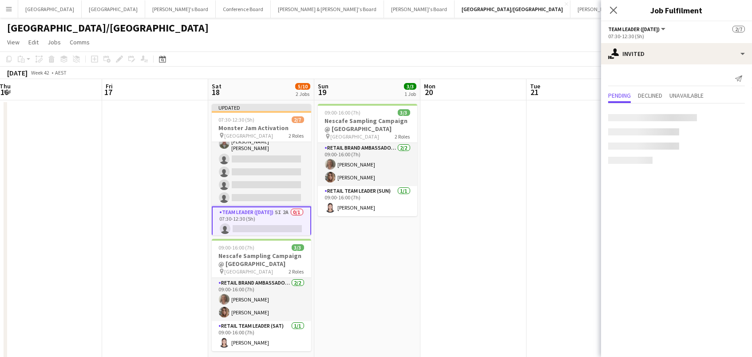
scroll to position [0, 0]
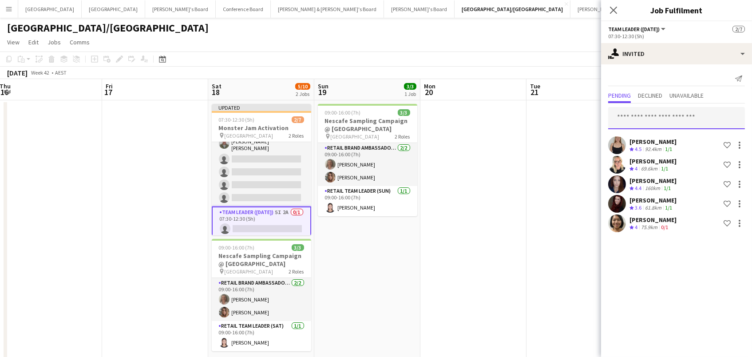
click at [667, 120] on input "text" at bounding box center [676, 118] width 137 height 22
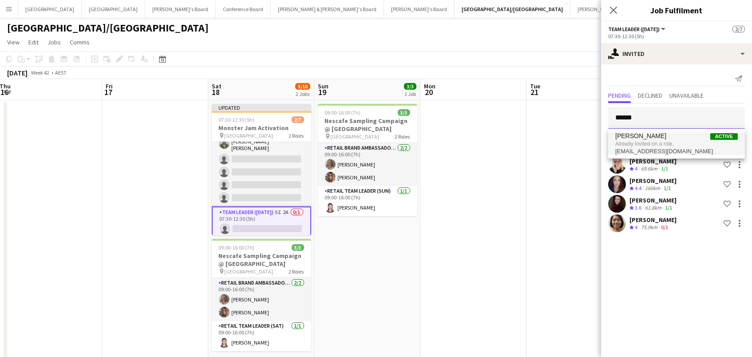
type input "******"
click at [665, 143] on span "Already invited on a role." at bounding box center [676, 144] width 122 height 8
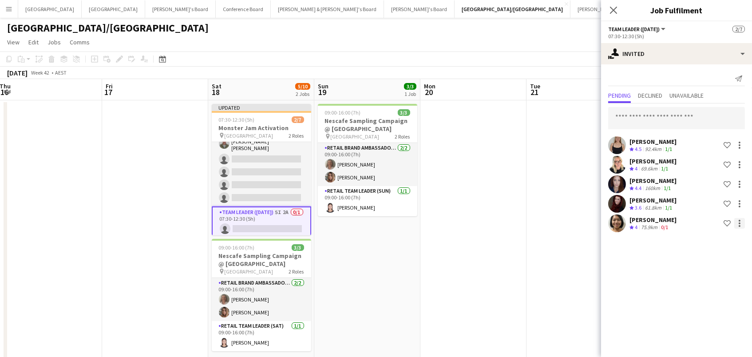
click at [740, 222] on div at bounding box center [739, 223] width 2 height 2
drag, startPoint x: 705, startPoint y: 307, endPoint x: 593, endPoint y: 288, distance: 114.3
click at [704, 307] on button "Cancel invitation" at bounding box center [711, 302] width 67 height 21
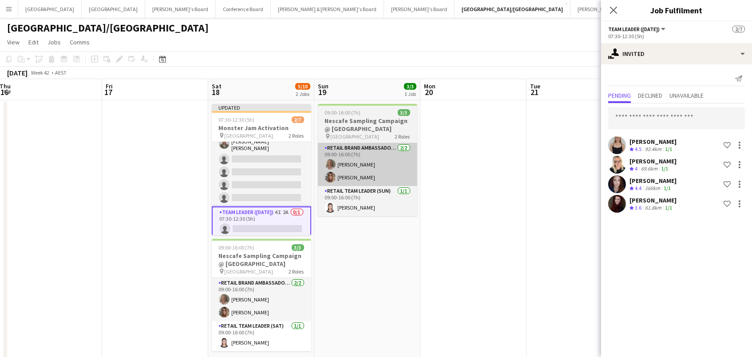
drag, startPoint x: 295, startPoint y: 158, endPoint x: 339, endPoint y: 154, distance: 44.0
click at [295, 158] on app-card-role "Brand Ambassador (Saturday) 25I 2A 2/6 07:30-12:30 (5h) Laura Allen Jofre Maest…" at bounding box center [261, 157] width 99 height 97
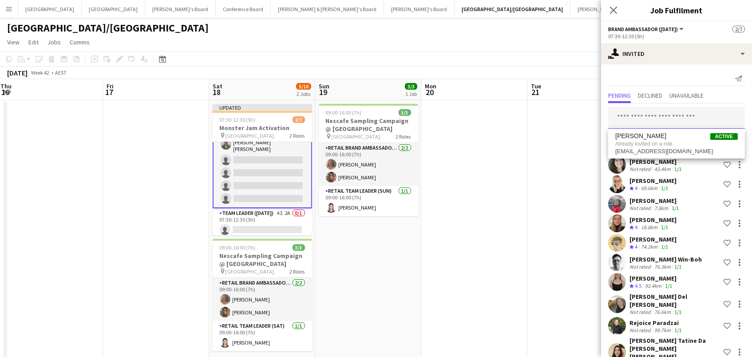
click at [685, 118] on input "text" at bounding box center [676, 118] width 137 height 22
drag, startPoint x: 581, startPoint y: 103, endPoint x: 510, endPoint y: 93, distance: 71.3
click at [510, 93] on body "Menu Boards Boards Boards All jobs Status Workforce Workforce My Workforce Recr…" at bounding box center [376, 192] width 752 height 385
drag, startPoint x: 641, startPoint y: 119, endPoint x: 476, endPoint y: 114, distance: 165.1
click at [480, 116] on body "Menu Boards Boards Boards All jobs Status Workforce Workforce My Workforce Recr…" at bounding box center [376, 192] width 752 height 385
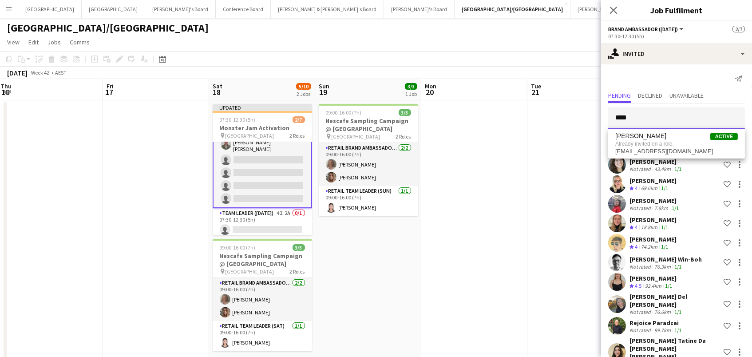
drag, startPoint x: 662, startPoint y: 123, endPoint x: 501, endPoint y: 96, distance: 162.8
click at [501, 96] on body "Menu Boards Boards Boards All jobs Status Workforce Workforce My Workforce Recr…" at bounding box center [376, 192] width 752 height 385
click at [438, 107] on body "Menu Boards Boards Boards All jobs Status Workforce Workforce My Workforce Recr…" at bounding box center [376, 192] width 752 height 385
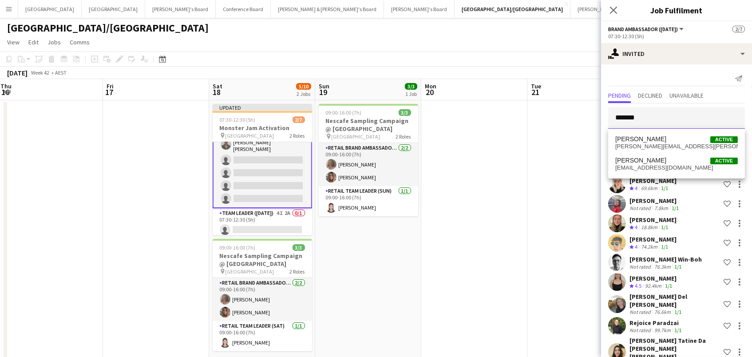
type input "*******"
drag, startPoint x: 438, startPoint y: 106, endPoint x: 659, endPoint y: 166, distance: 229.1
click at [659, 166] on span "melstation@hotmail.com" at bounding box center [676, 167] width 122 height 7
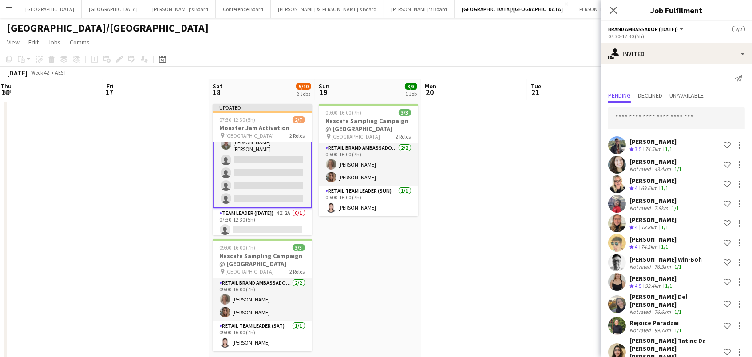
scroll to position [302, 0]
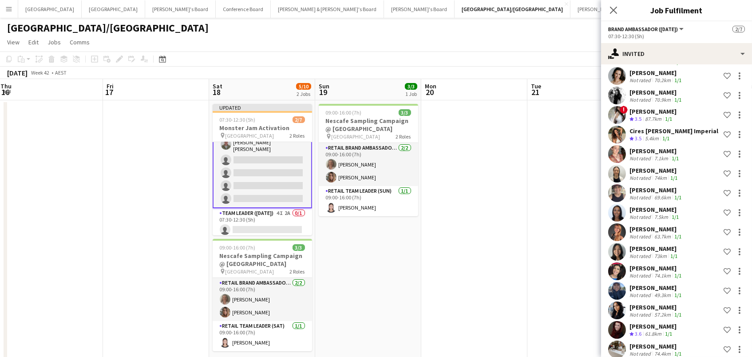
drag, startPoint x: 449, startPoint y: 168, endPoint x: 581, endPoint y: 119, distance: 140.9
click at [449, 168] on app-date-cell at bounding box center [474, 234] width 106 height 269
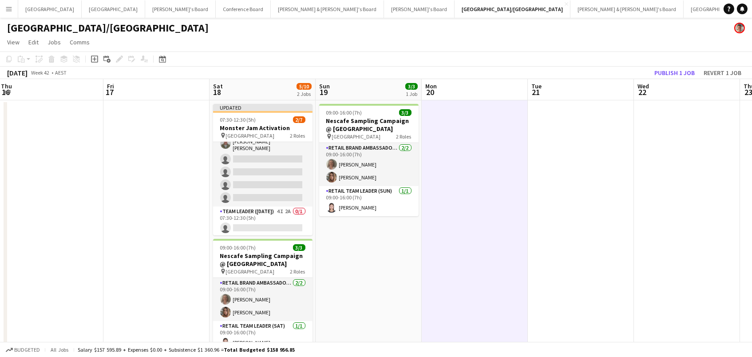
scroll to position [31, 0]
click at [665, 72] on button "Publish 1 job" at bounding box center [673, 73] width 47 height 12
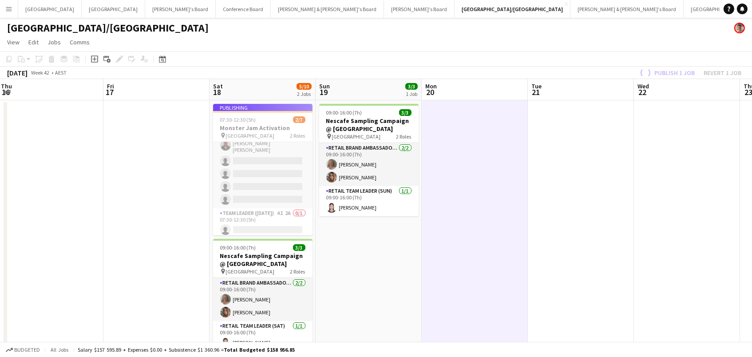
scroll to position [24, 0]
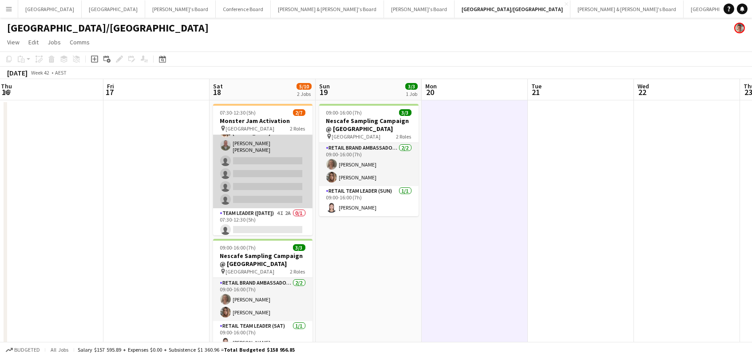
click at [248, 180] on app-card-role "Brand Ambassador (Saturday) 26I 2A 2/6 07:30-12:30 (5h) Laura Allen Jofre Maest…" at bounding box center [262, 159] width 99 height 97
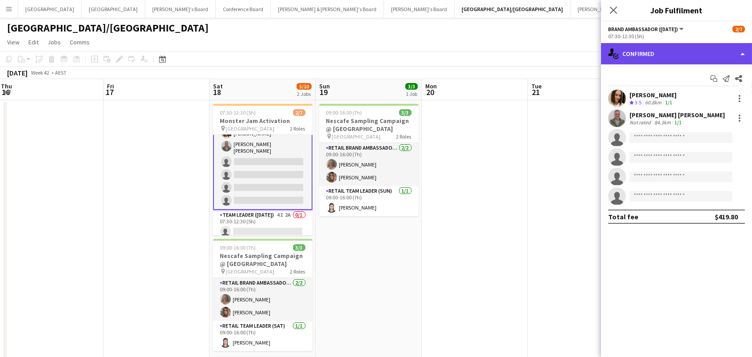
click at [683, 54] on div "single-neutral-actions-check-2 Confirmed" at bounding box center [676, 53] width 151 height 21
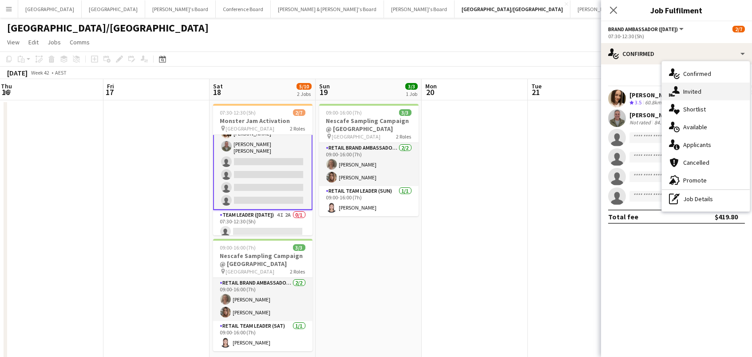
click at [696, 92] on span "Invited" at bounding box center [692, 91] width 18 height 8
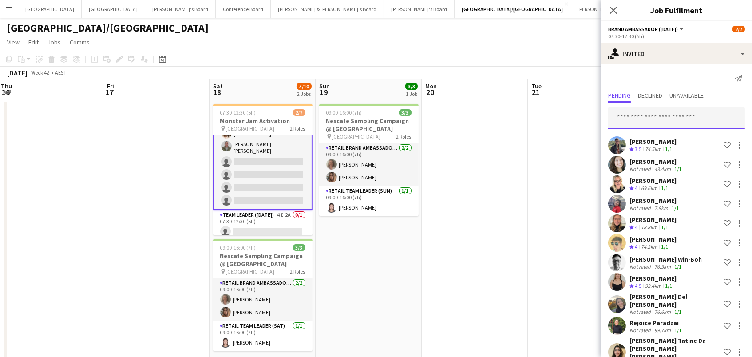
click at [657, 110] on input "text" at bounding box center [676, 118] width 137 height 22
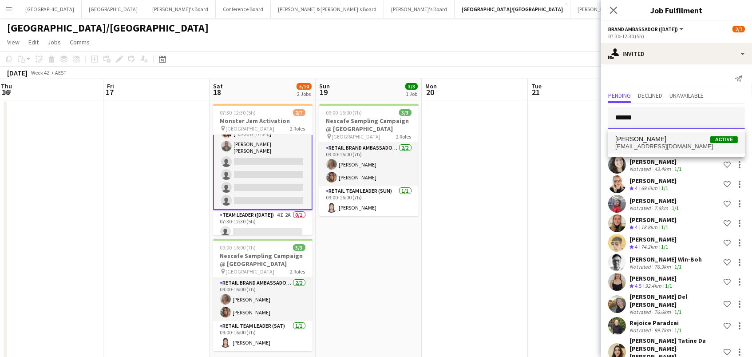
type input "******"
click at [717, 148] on span "camillvas2004@gmail.com" at bounding box center [676, 146] width 122 height 7
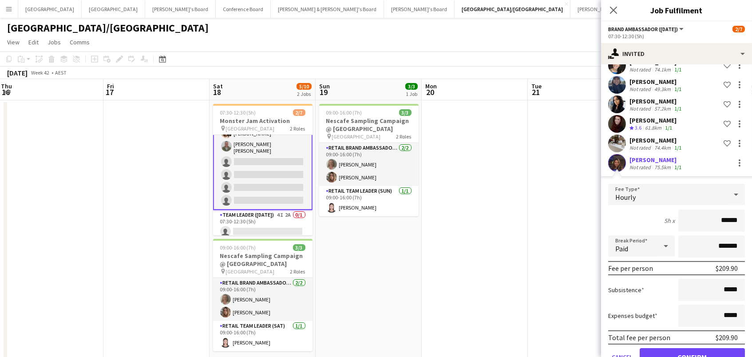
click at [692, 348] on button "Confirm" at bounding box center [691, 357] width 105 height 18
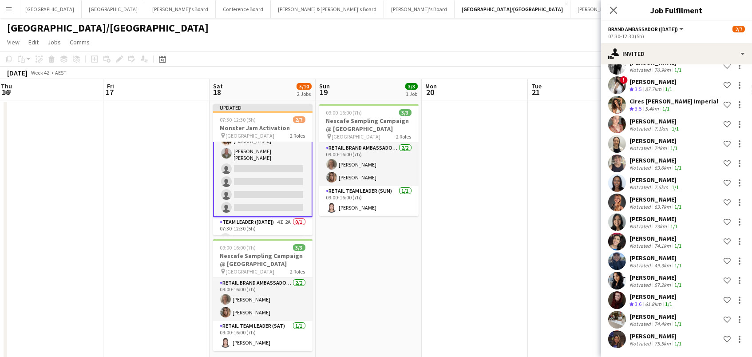
scroll to position [321, 0]
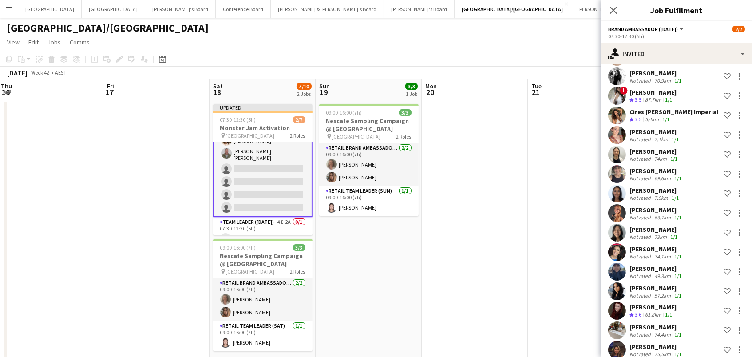
click at [549, 68] on div "October 2025 Week 42 • AEST Publish 1 job Revert 1 job" at bounding box center [376, 73] width 752 height 12
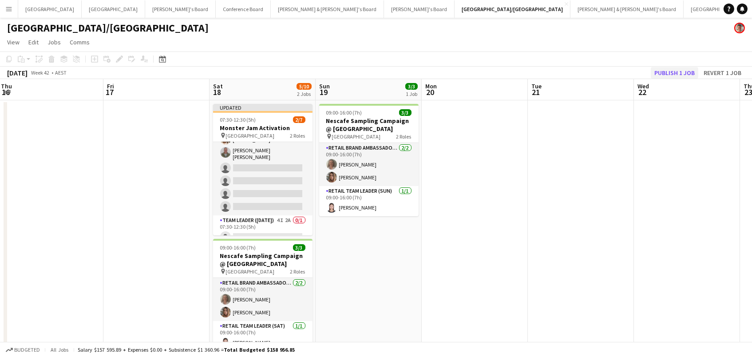
click at [663, 69] on button "Publish 1 job" at bounding box center [673, 73] width 47 height 12
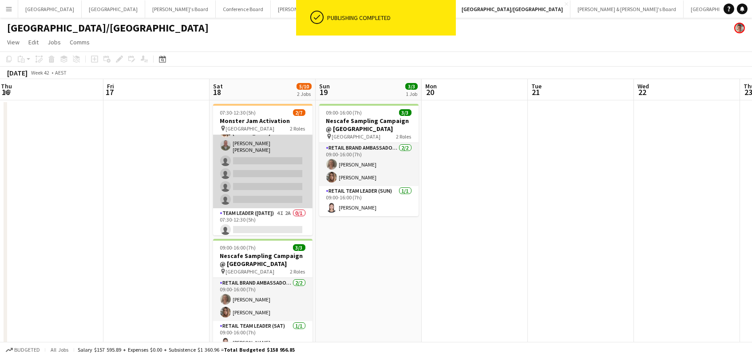
click at [241, 184] on app-card-role "Brand Ambassador (Saturday) 27I 2A 2/6 07:30-12:30 (5h) Laura Allen Jofre Maest…" at bounding box center [262, 159] width 99 height 97
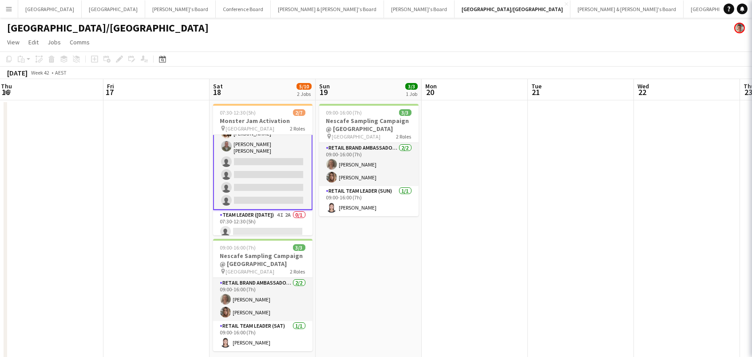
scroll to position [0, 213]
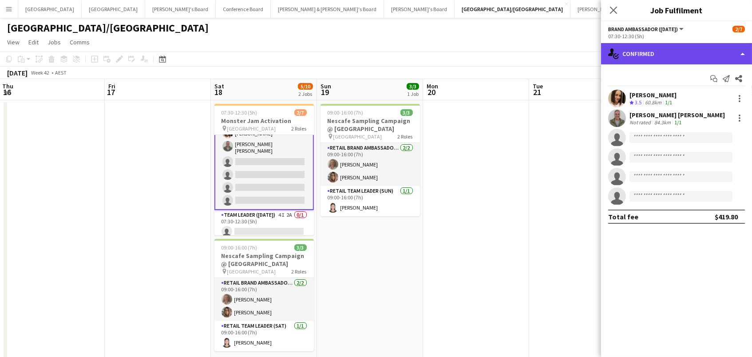
click at [697, 52] on div "single-neutral-actions-check-2 Confirmed" at bounding box center [676, 53] width 151 height 21
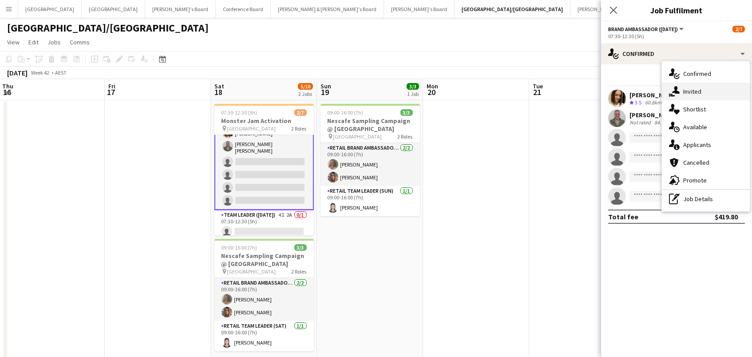
click at [699, 92] on span "Invited" at bounding box center [692, 91] width 18 height 8
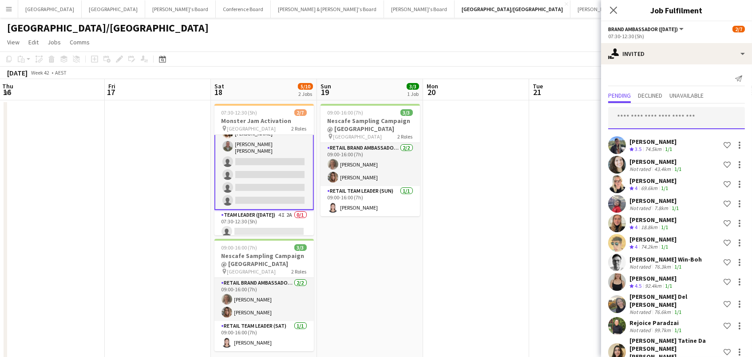
click at [623, 117] on input "text" at bounding box center [676, 118] width 137 height 22
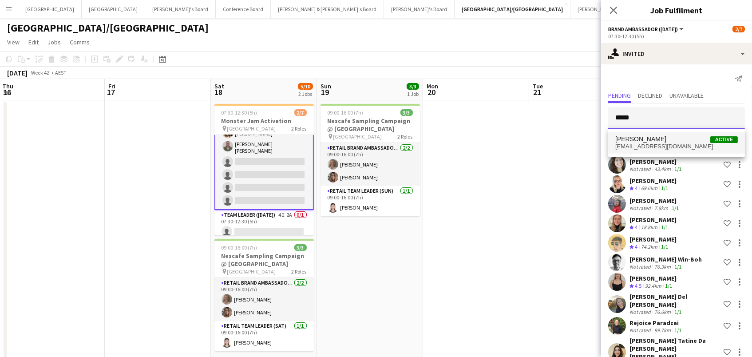
type input "*****"
click at [637, 138] on span "Joshua Curry" at bounding box center [640, 139] width 51 height 8
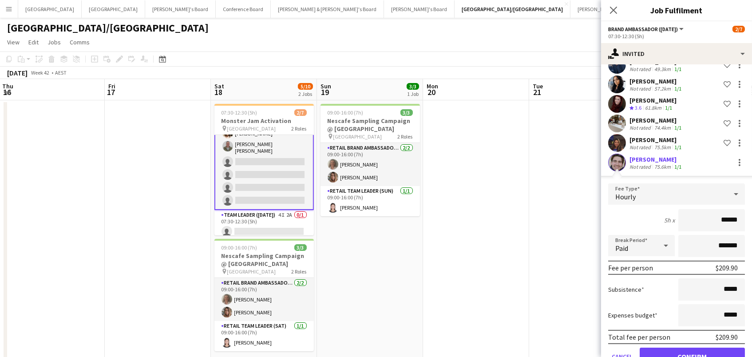
click at [692, 347] on button "Confirm" at bounding box center [691, 356] width 105 height 18
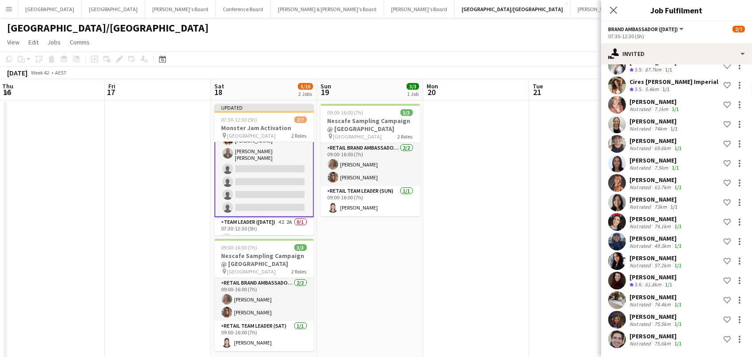
scroll to position [341, 0]
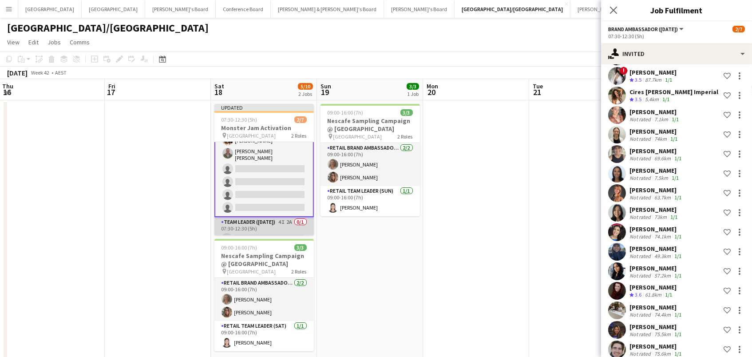
click at [265, 226] on app-card-role "Team Leader (Saturday) 4I 2A 0/1 07:30-12:30 (5h) single-neutral-actions" at bounding box center [263, 232] width 99 height 30
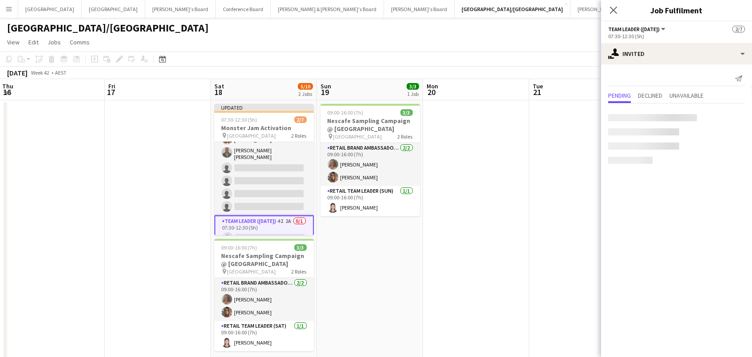
scroll to position [0, 0]
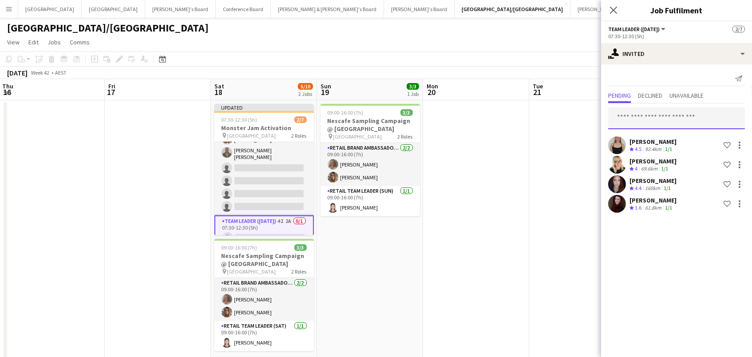
click at [666, 120] on input "text" at bounding box center [676, 118] width 137 height 22
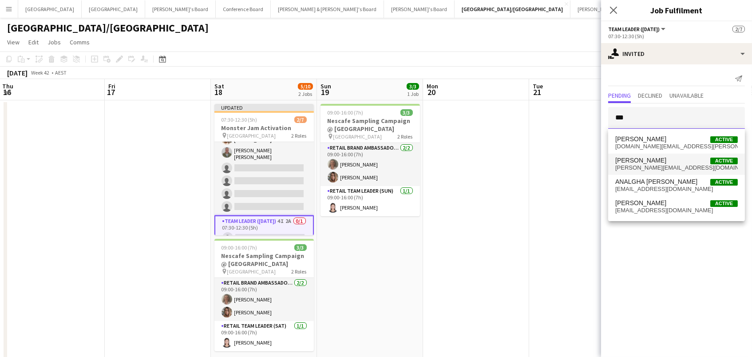
type input "***"
click at [656, 166] on span "ana.raquelh19@gmail.com" at bounding box center [676, 167] width 122 height 7
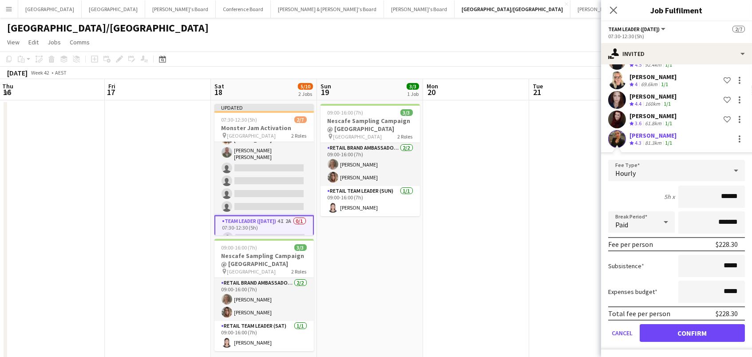
scroll to position [84, 0]
click at [648, 329] on button "Confirm" at bounding box center [691, 333] width 105 height 18
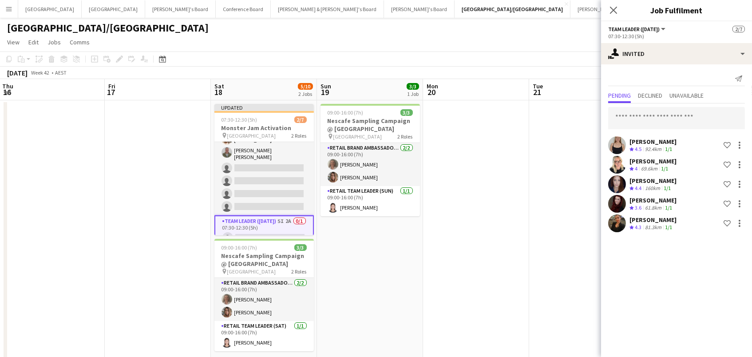
click at [537, 302] on app-date-cell at bounding box center [582, 234] width 106 height 269
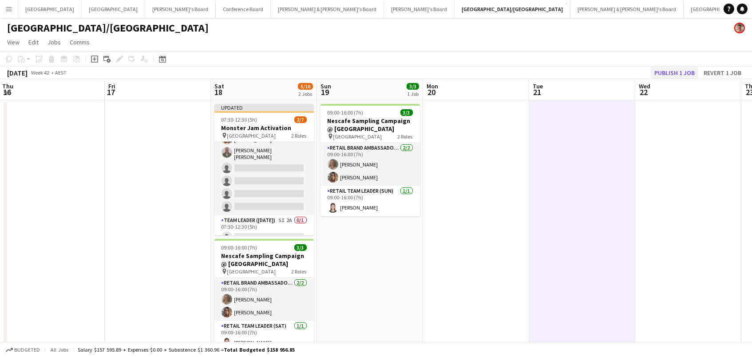
click at [662, 73] on button "Publish 1 job" at bounding box center [673, 73] width 47 height 12
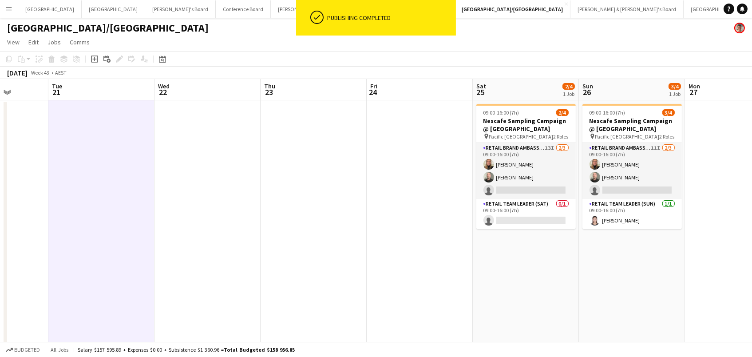
scroll to position [0, 277]
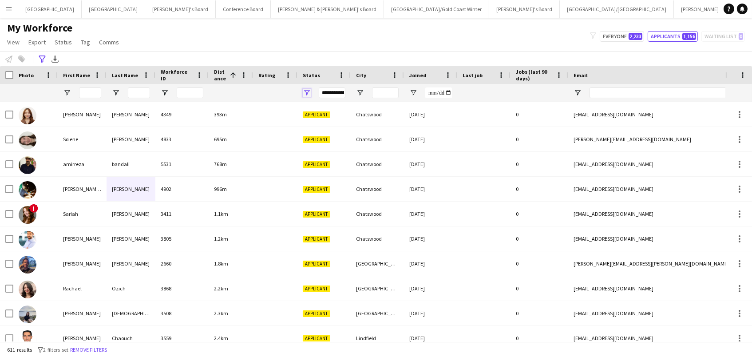
click at [304, 92] on span "Open Filter Menu" at bounding box center [307, 93] width 8 height 8
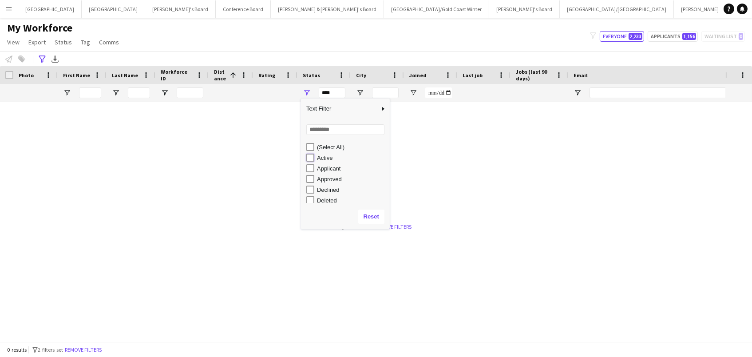
type input "**********"
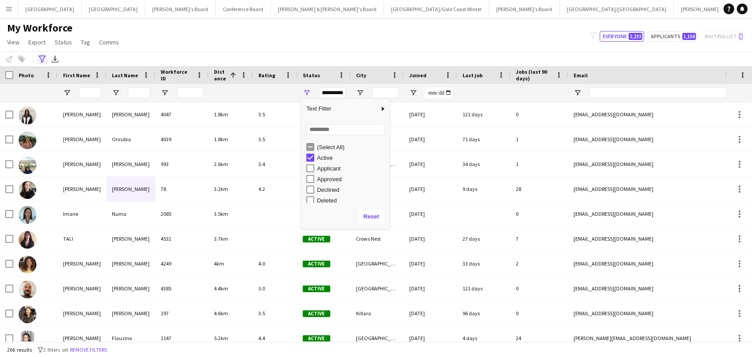
click at [42, 61] on icon "Advanced filters" at bounding box center [42, 58] width 7 height 7
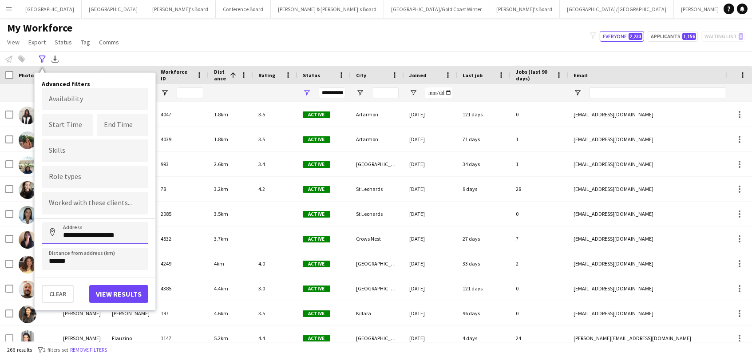
click at [106, 236] on input "**********" at bounding box center [95, 233] width 106 height 22
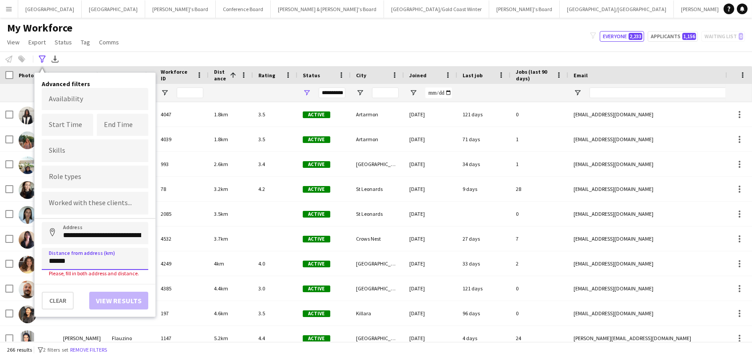
type input "**********"
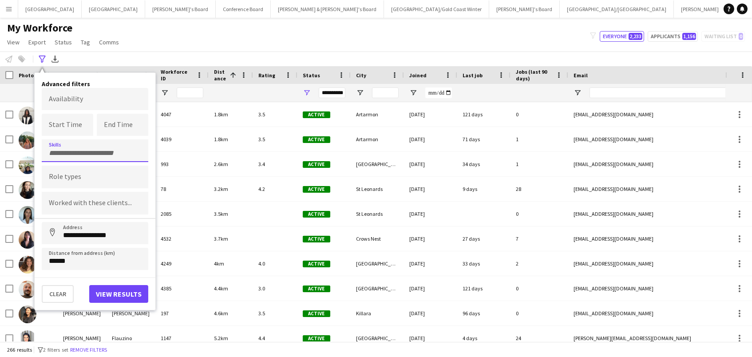
click at [76, 151] on input "Type to search skills..." at bounding box center [95, 153] width 92 height 8
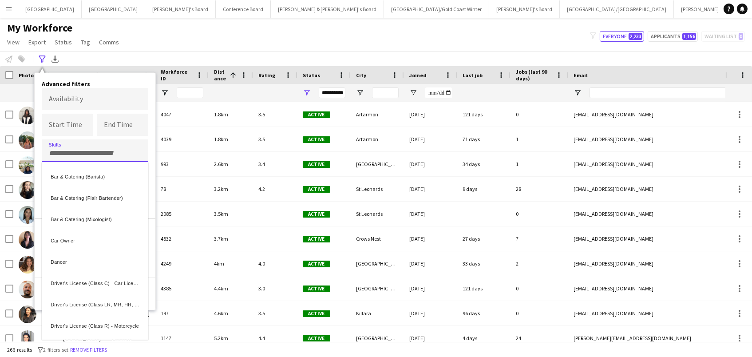
click at [76, 151] on div at bounding box center [376, 178] width 752 height 357
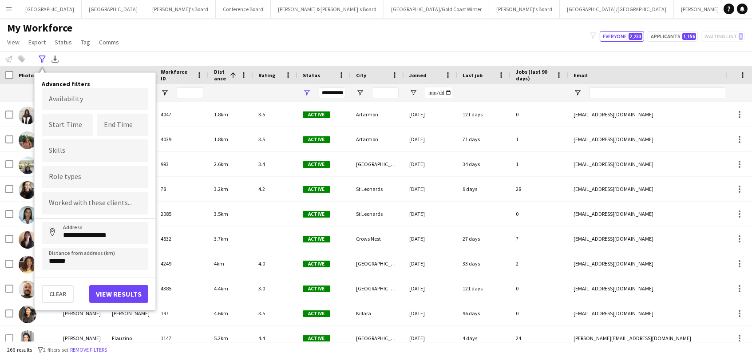
click at [67, 155] on div at bounding box center [95, 150] width 106 height 23
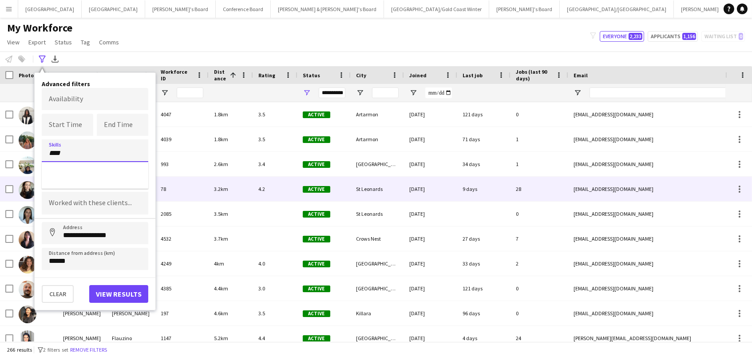
type input "****"
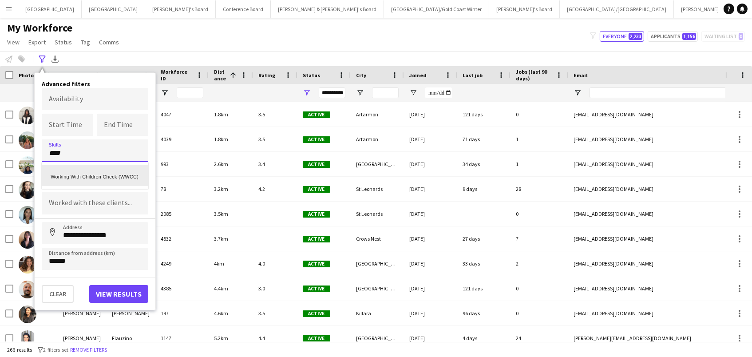
click at [88, 174] on div "Working With Children Check (WWCC)" at bounding box center [95, 175] width 106 height 21
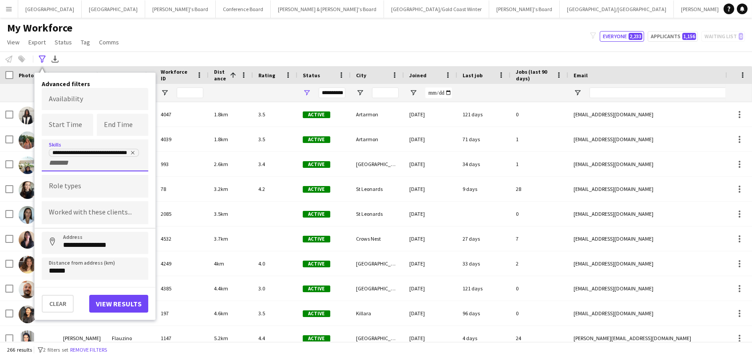
click at [128, 303] on button "View results" at bounding box center [118, 304] width 59 height 18
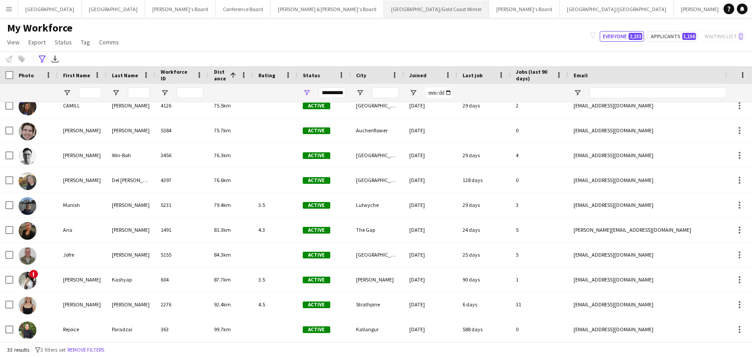
scroll to position [0, 0]
